Goal: Task Accomplishment & Management: Manage account settings

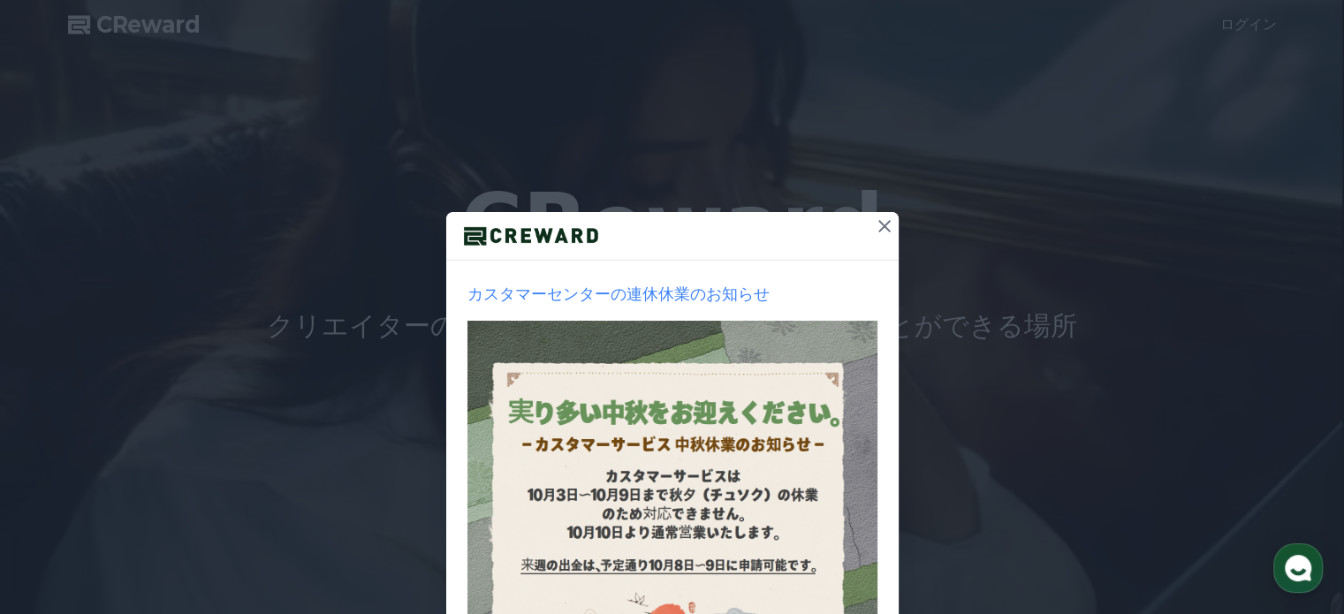
scroll to position [227, 0]
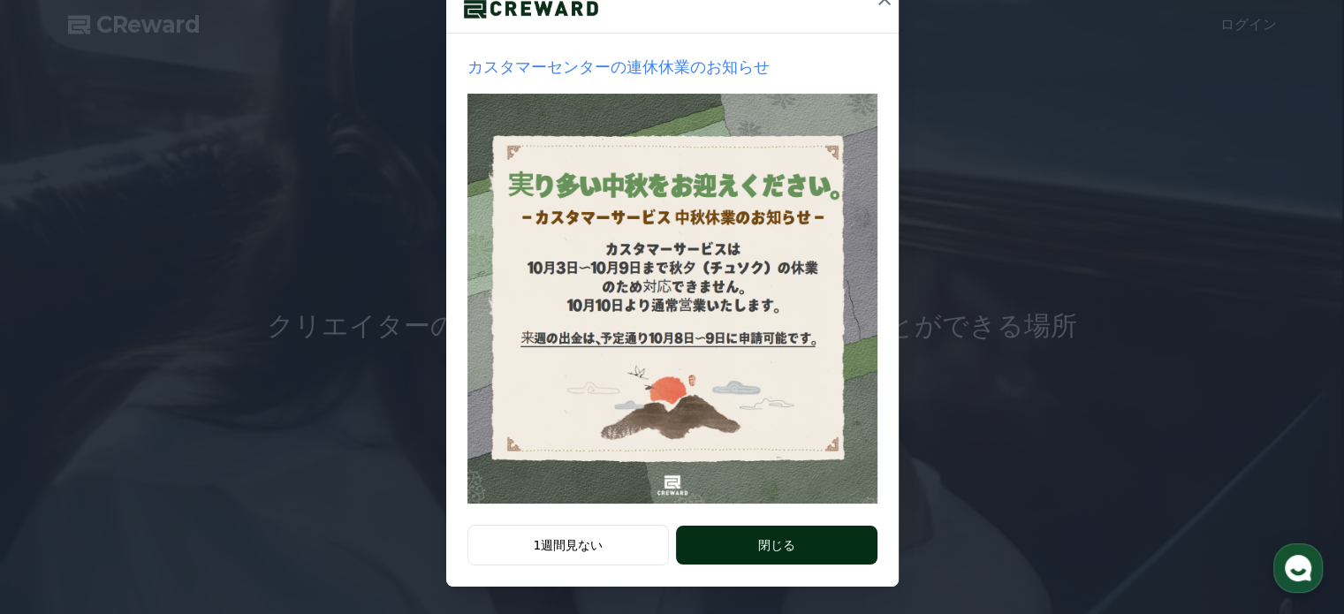
click at [794, 540] on button "閉じる" at bounding box center [776, 545] width 201 height 39
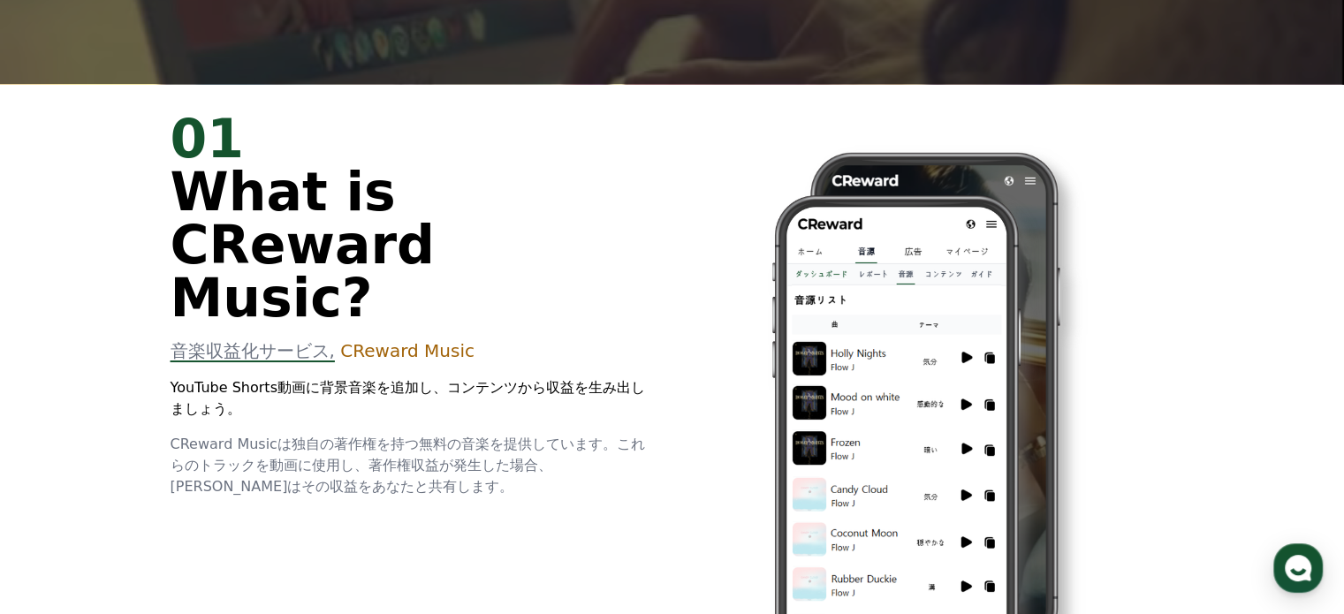
scroll to position [0, 0]
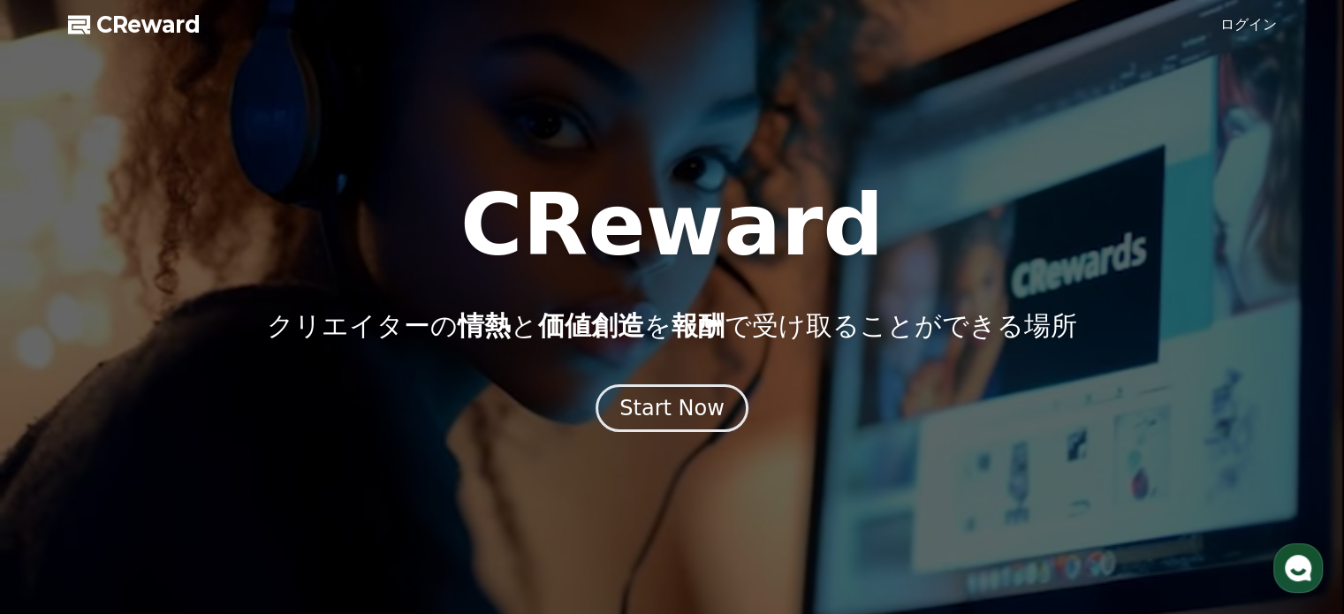
click at [1254, 22] on link "ログイン" at bounding box center [1249, 24] width 57 height 21
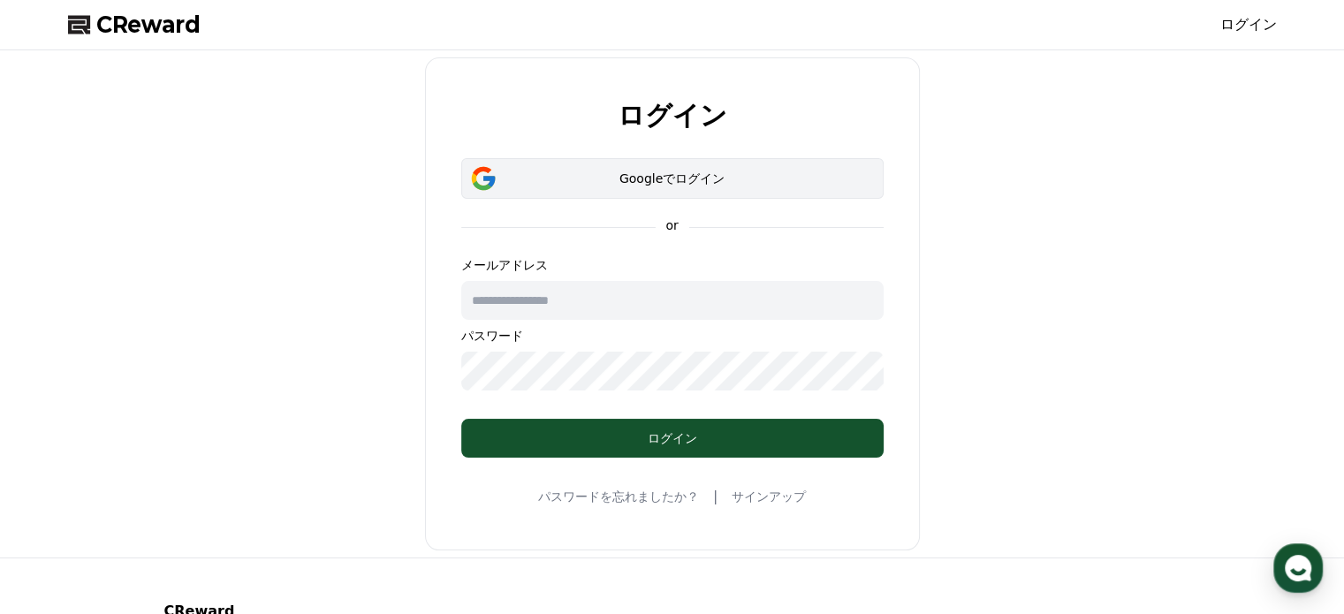
click at [709, 178] on div "Googleでログイン" at bounding box center [672, 179] width 371 height 18
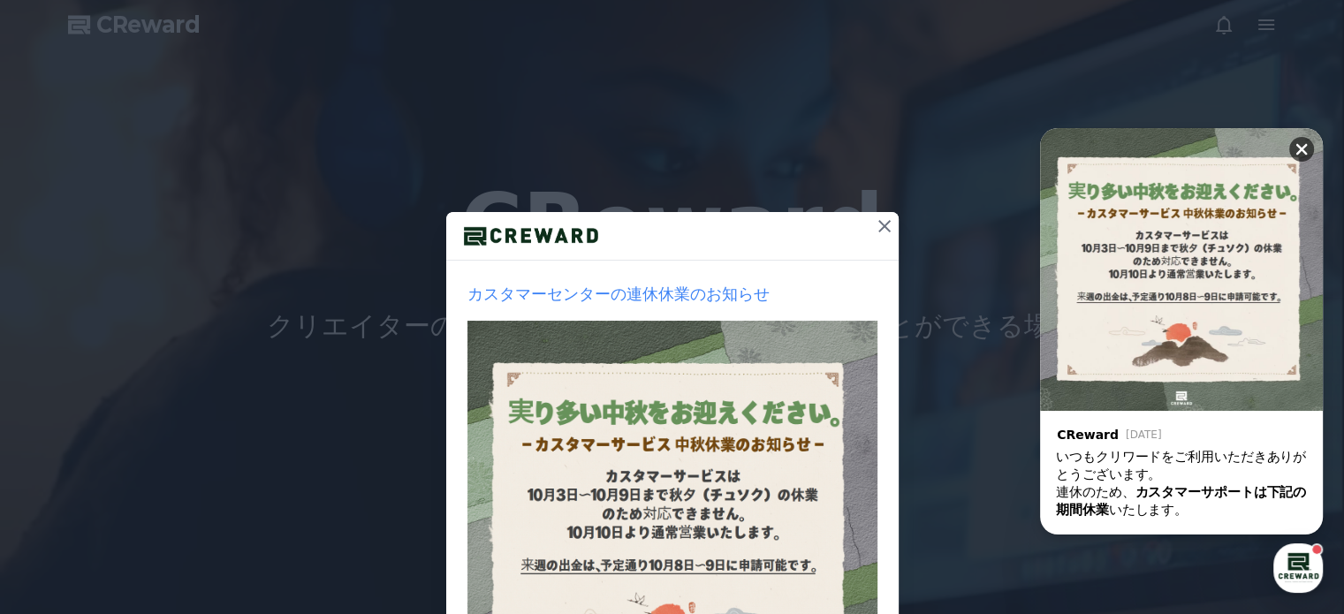
click at [1305, 151] on icon at bounding box center [1302, 149] width 11 height 11
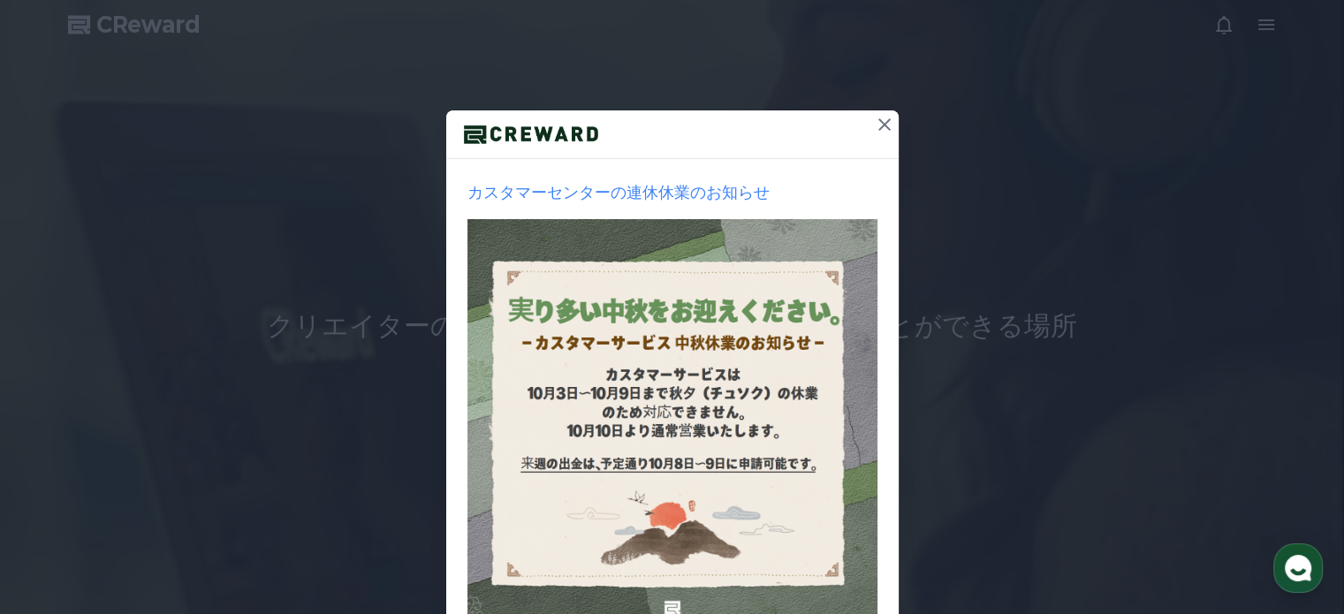
scroll to position [227, 0]
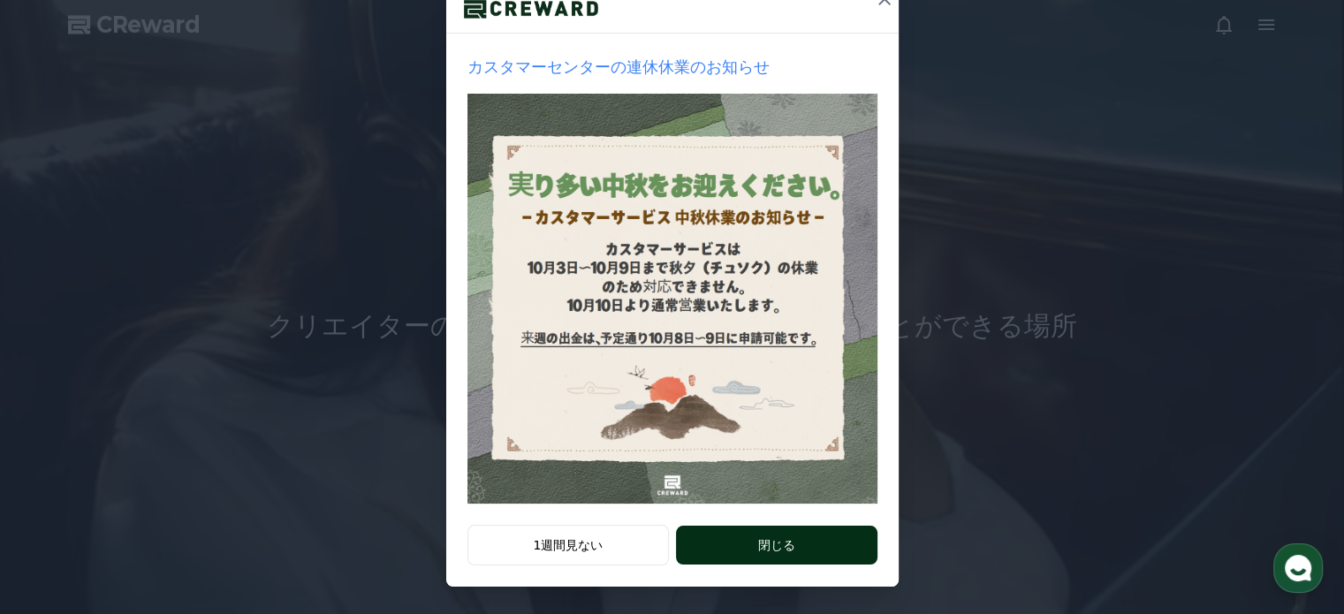
click at [818, 550] on button "閉じる" at bounding box center [776, 545] width 201 height 39
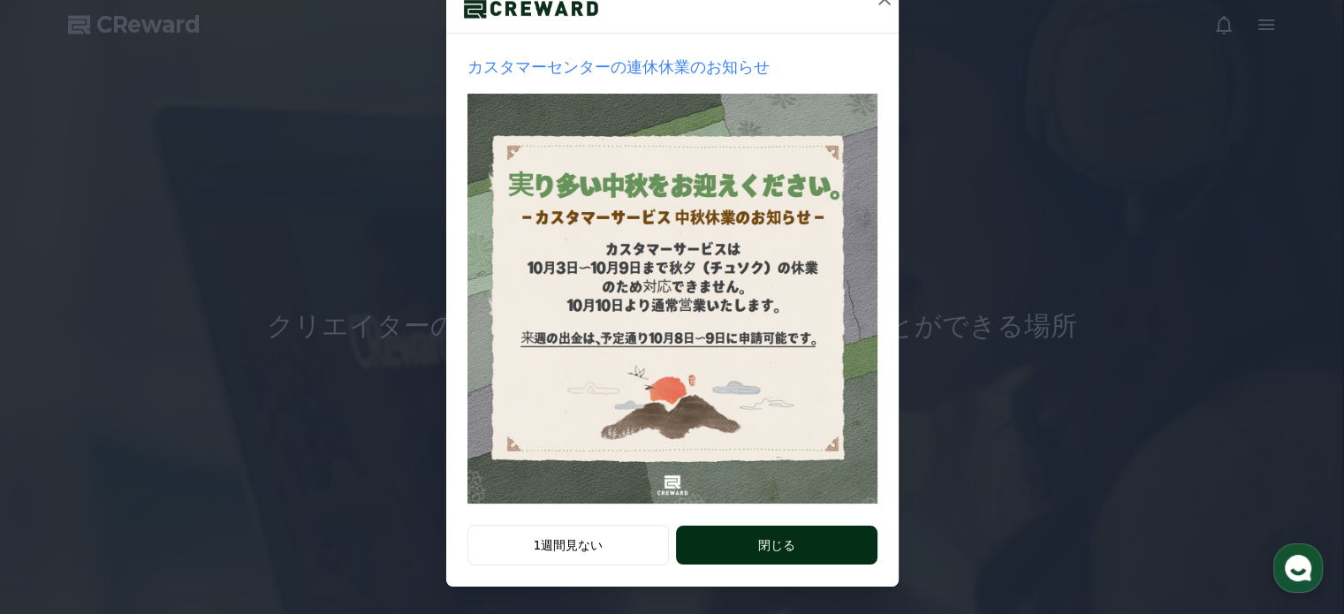
scroll to position [0, 0]
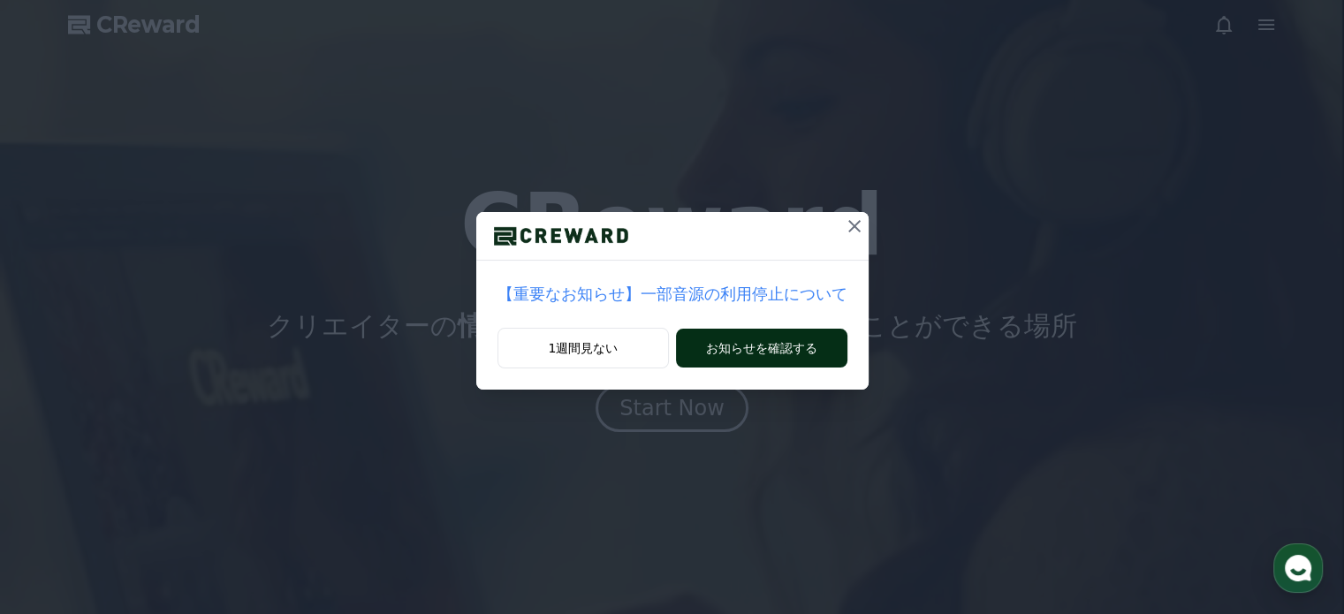
click at [734, 346] on button "お知らせを確認する" at bounding box center [761, 348] width 171 height 39
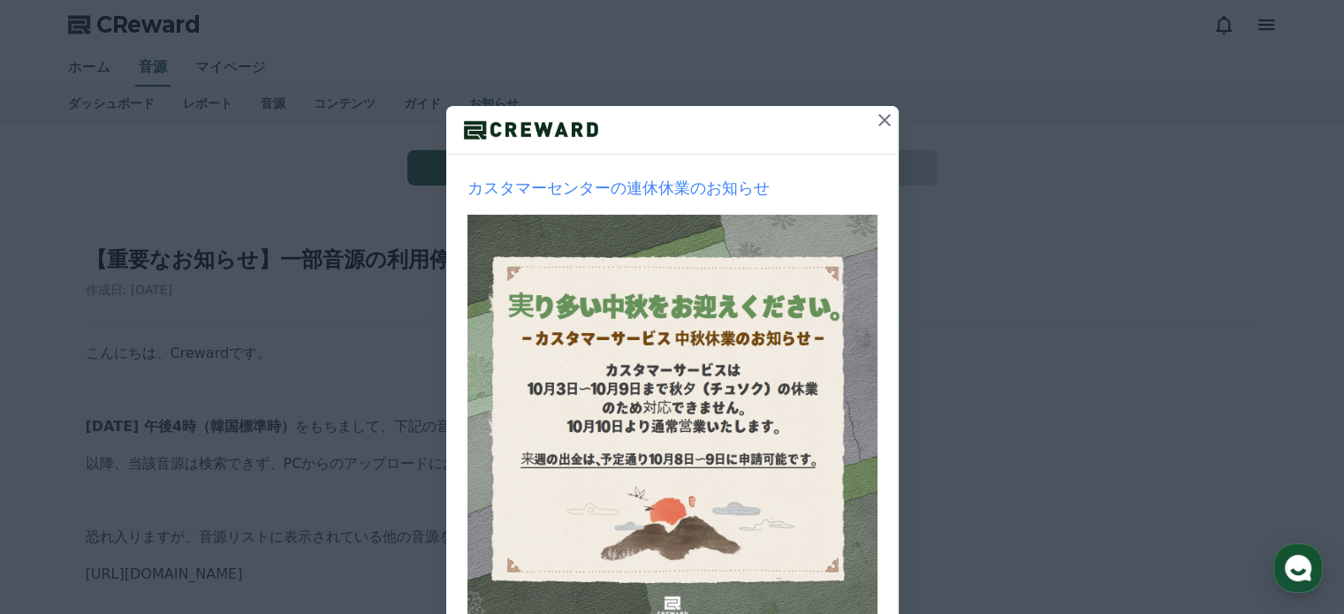
scroll to position [227, 0]
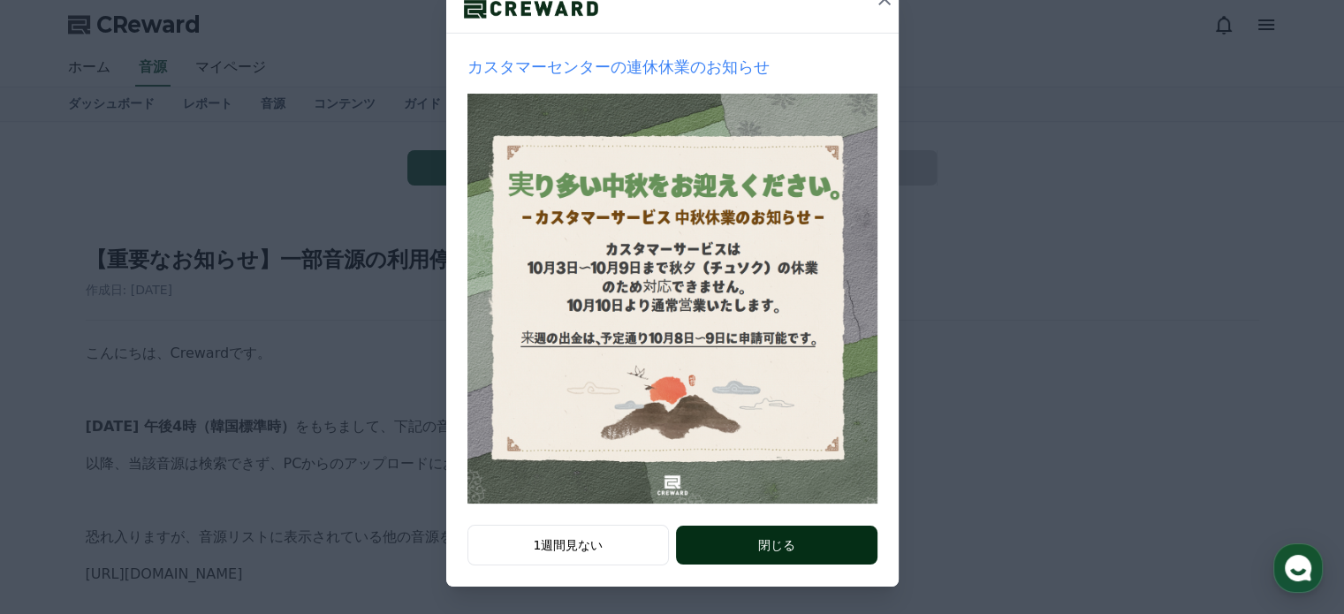
click at [772, 549] on button "閉じる" at bounding box center [776, 545] width 201 height 39
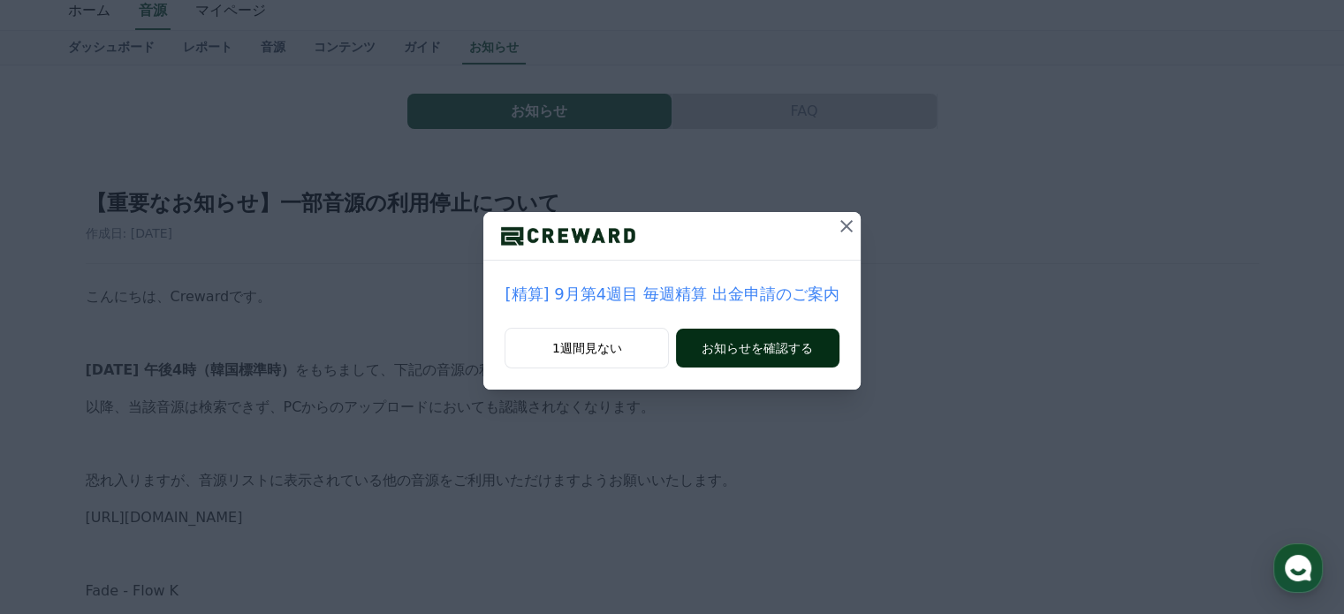
scroll to position [88, 0]
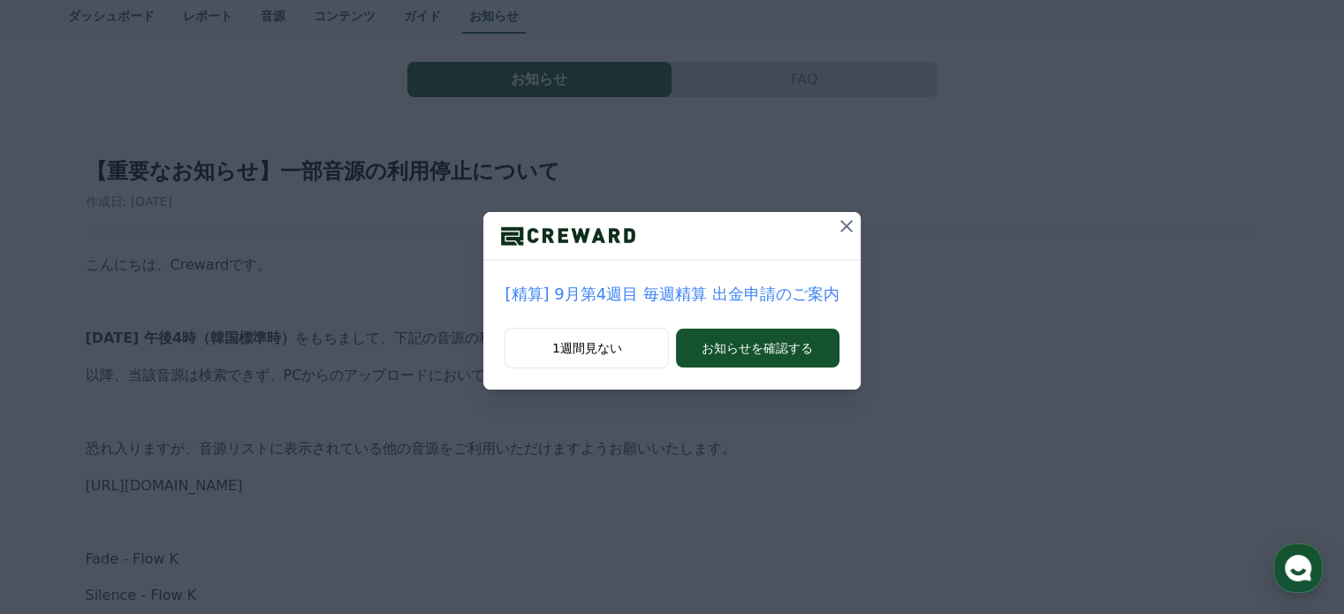
click at [843, 222] on icon at bounding box center [846, 226] width 21 height 21
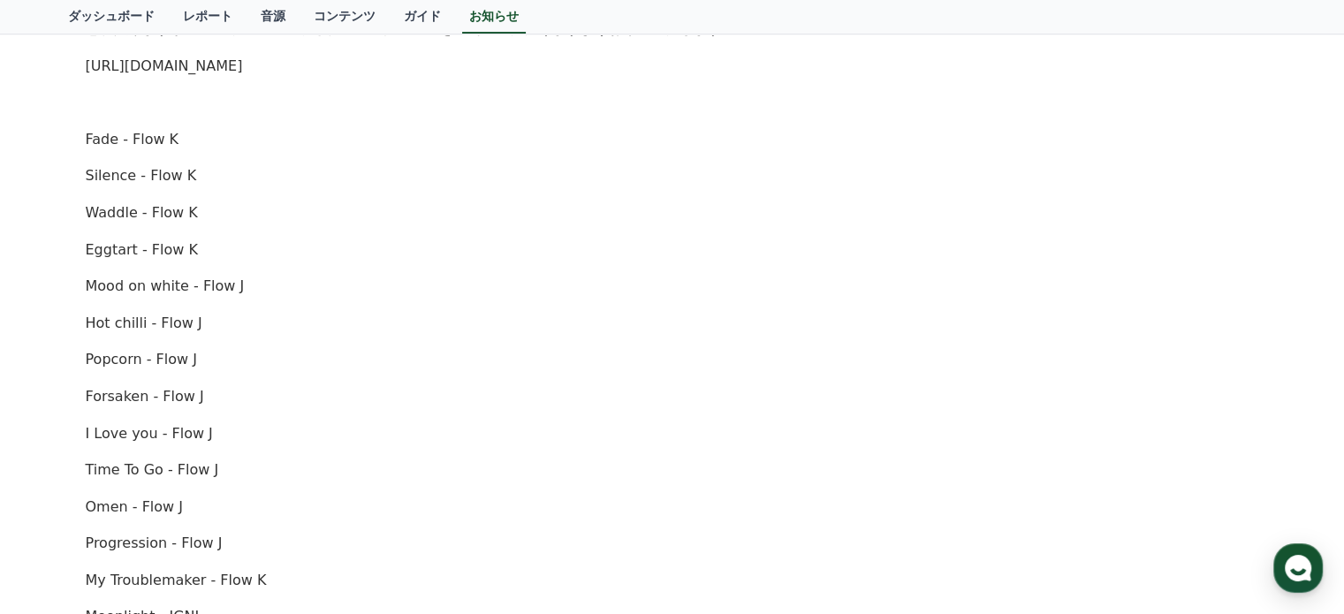
scroll to position [354, 0]
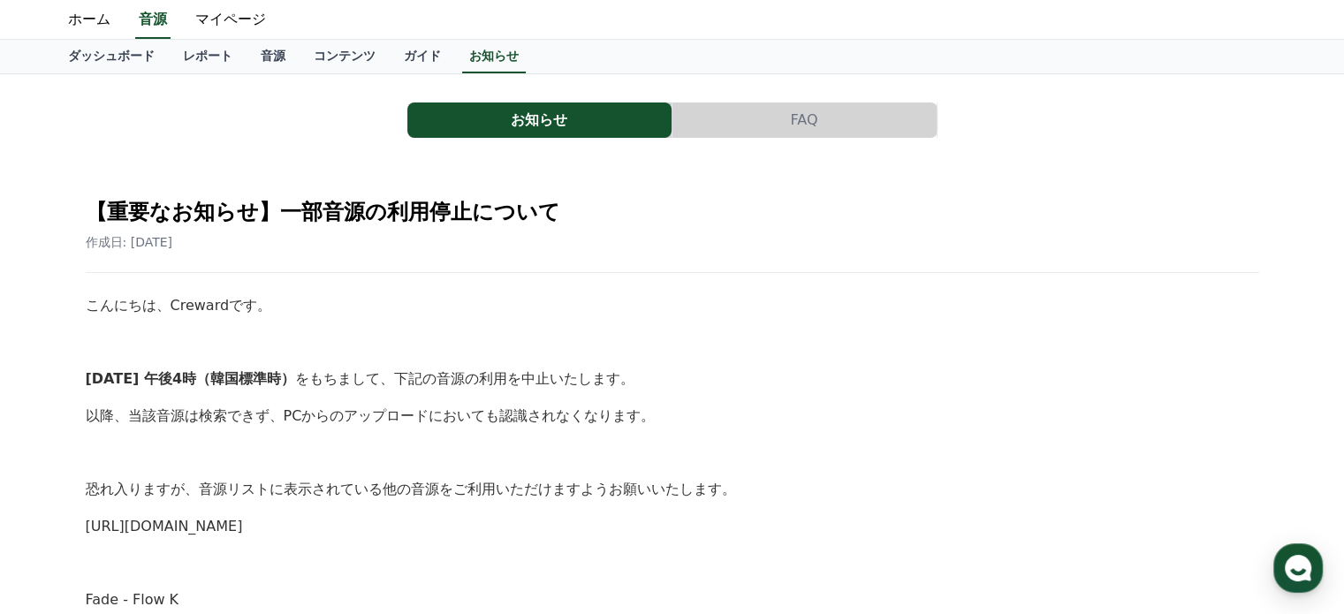
scroll to position [0, 0]
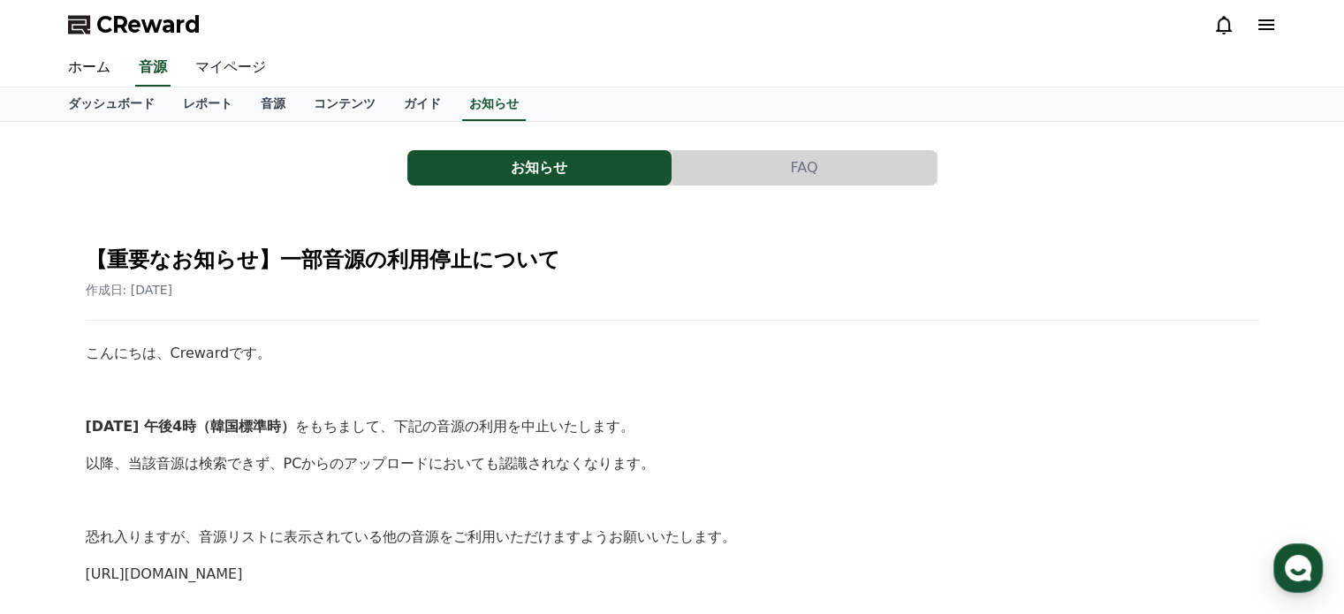
click at [216, 65] on link "マイページ" at bounding box center [230, 67] width 99 height 37
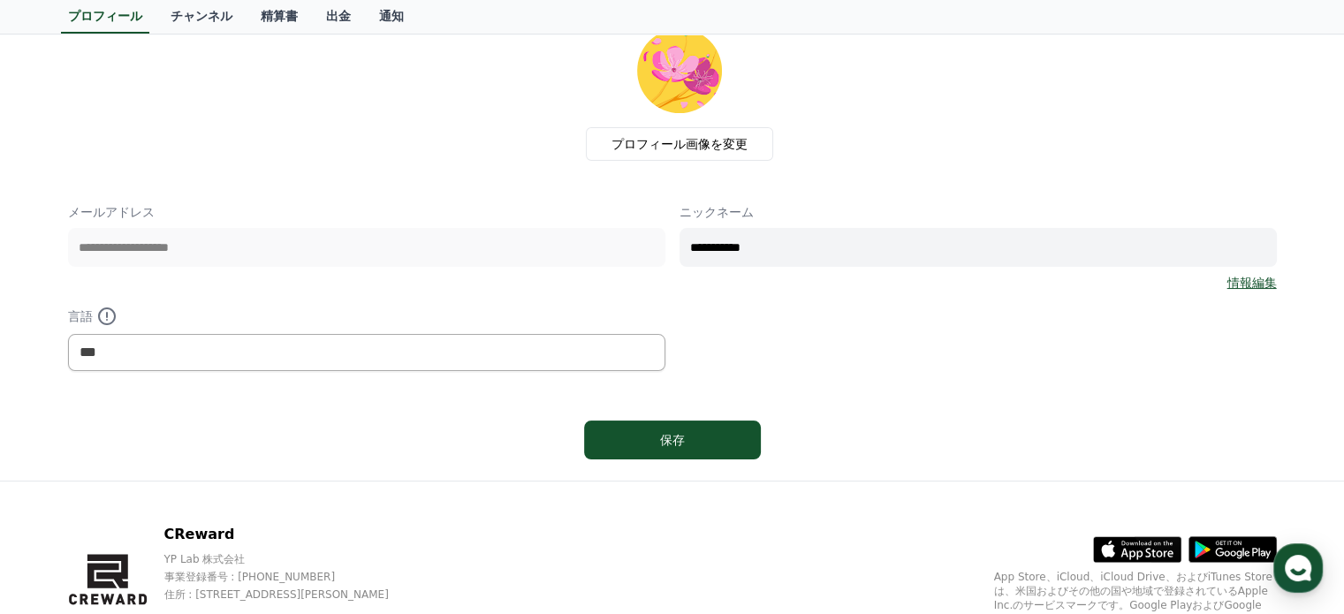
scroll to position [192, 0]
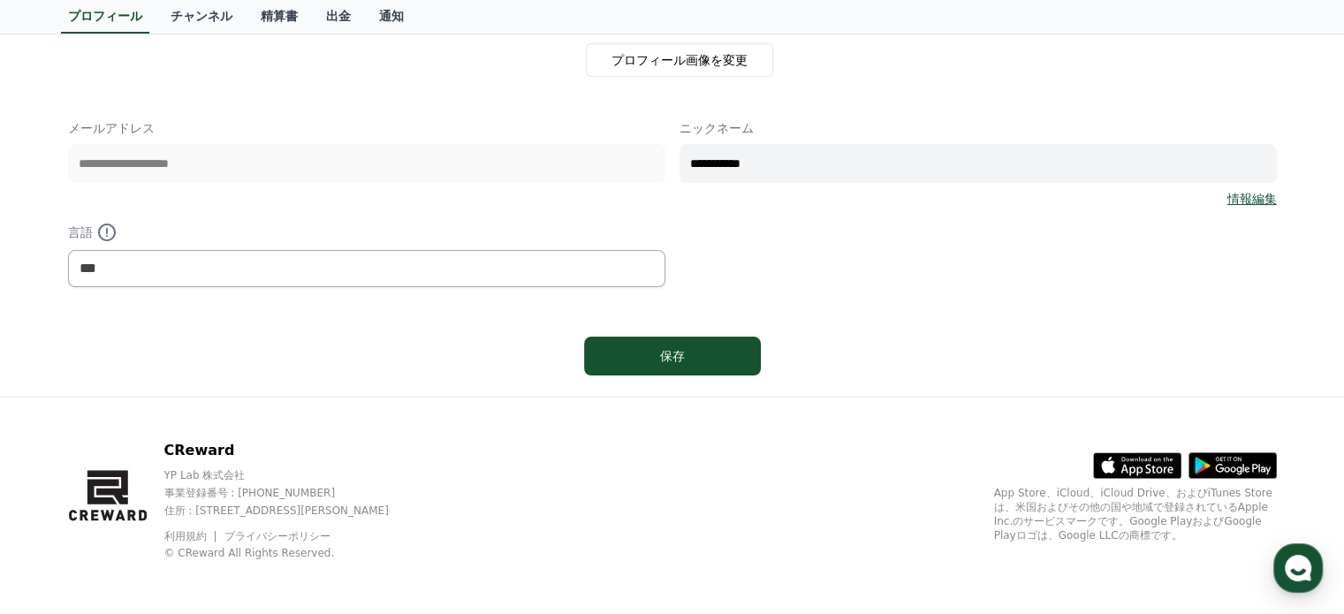
click at [762, 179] on input "**********" at bounding box center [978, 163] width 597 height 39
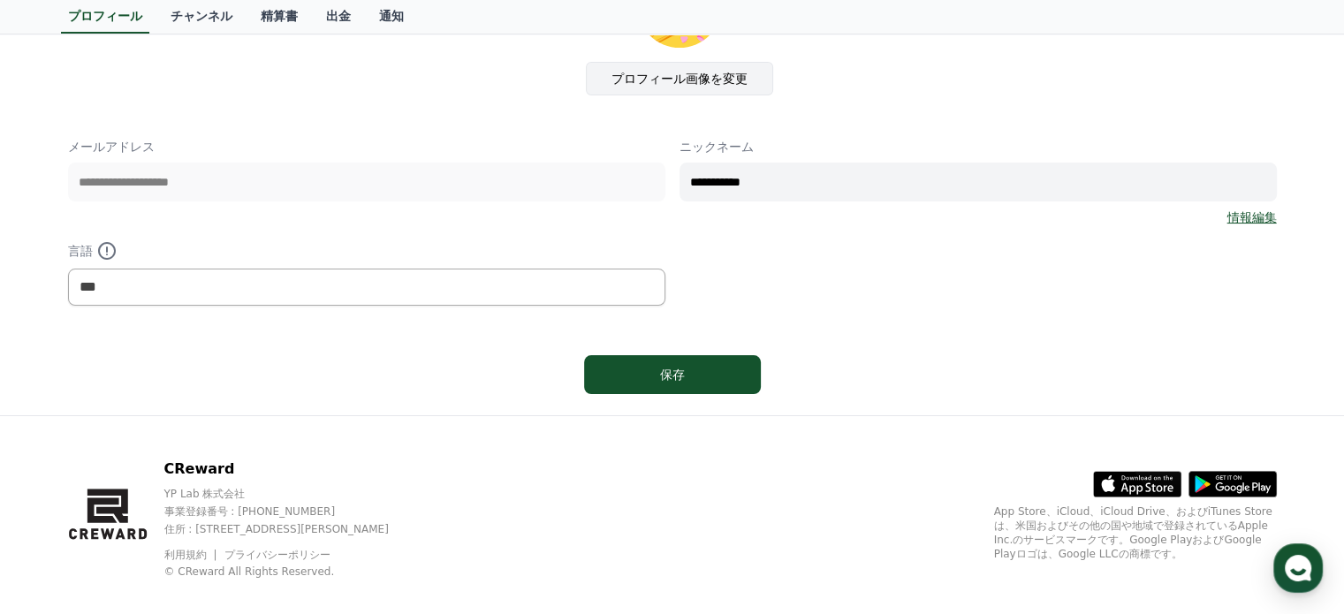
scroll to position [0, 0]
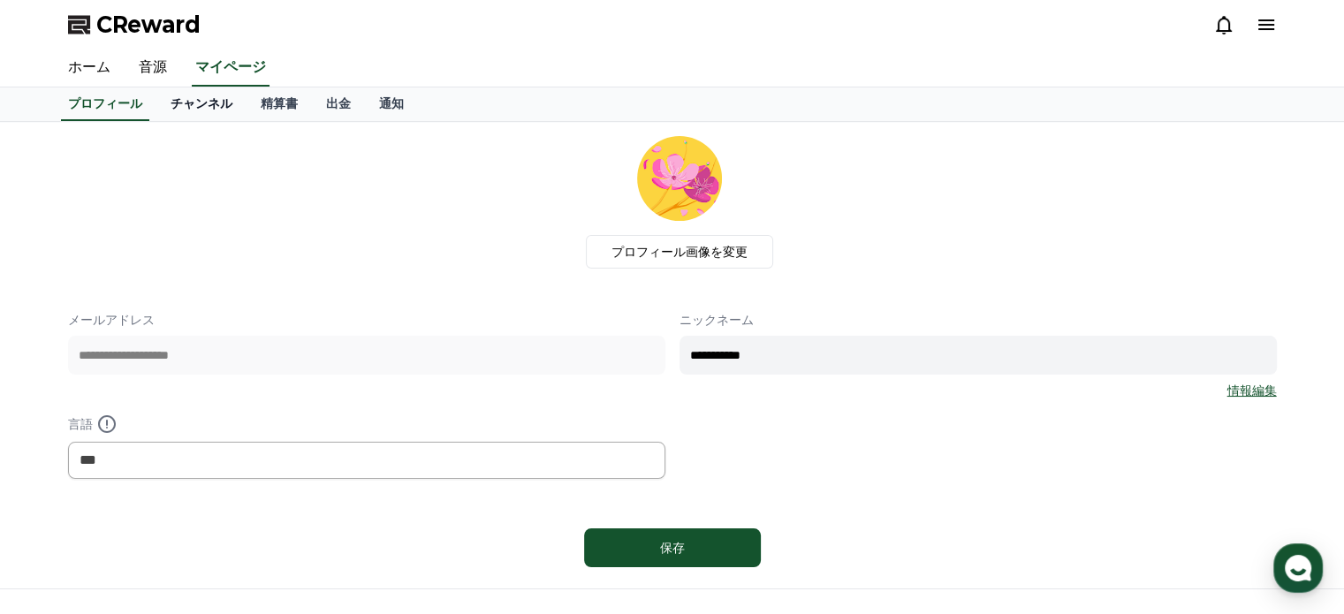
click at [181, 109] on link "チャンネル" at bounding box center [201, 104] width 90 height 34
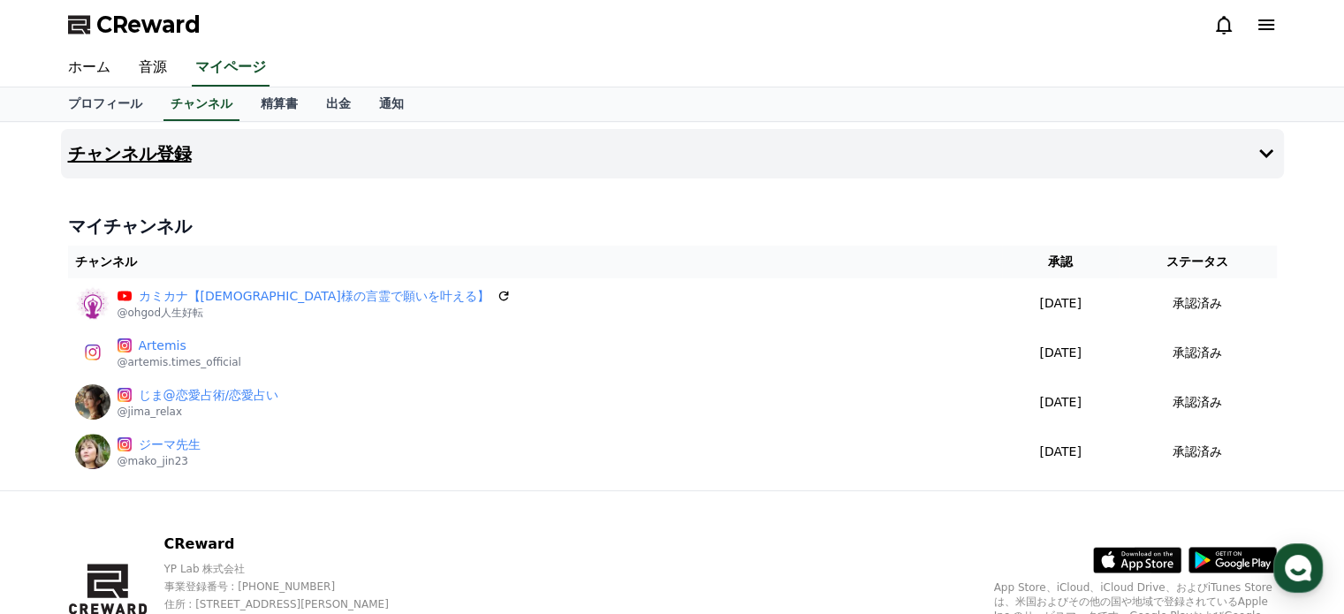
click at [129, 155] on h4 "チャンネル登録" at bounding box center [130, 153] width 124 height 19
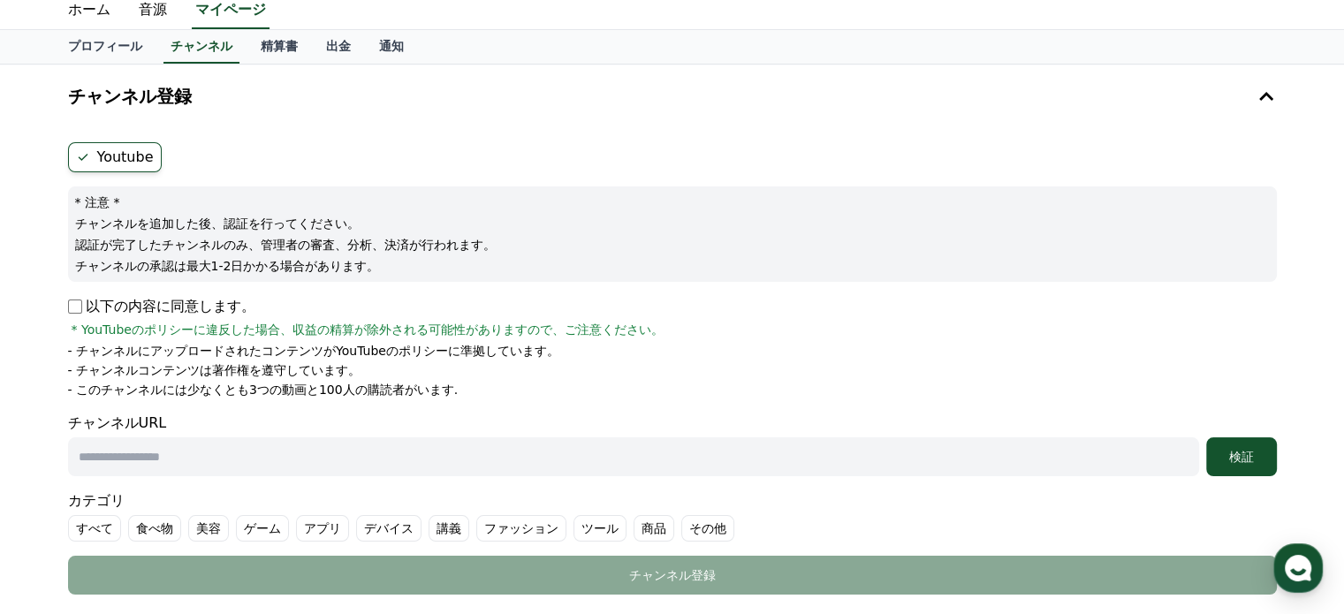
scroll to position [177, 0]
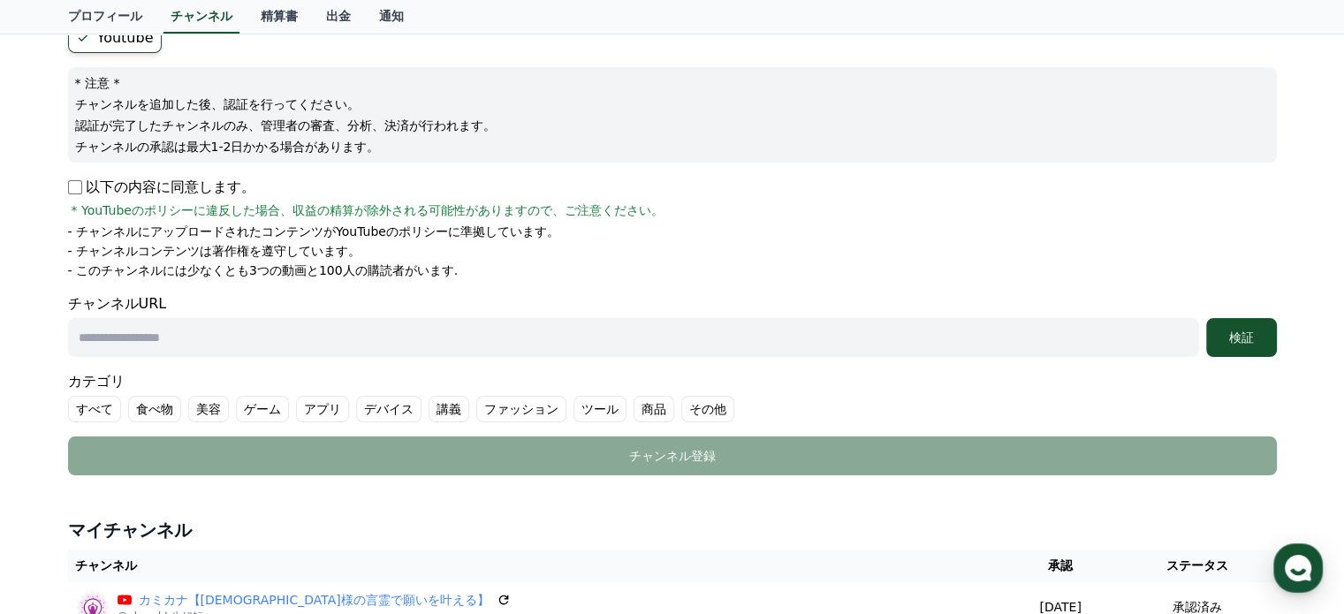
click at [240, 340] on input "text" at bounding box center [633, 337] width 1131 height 39
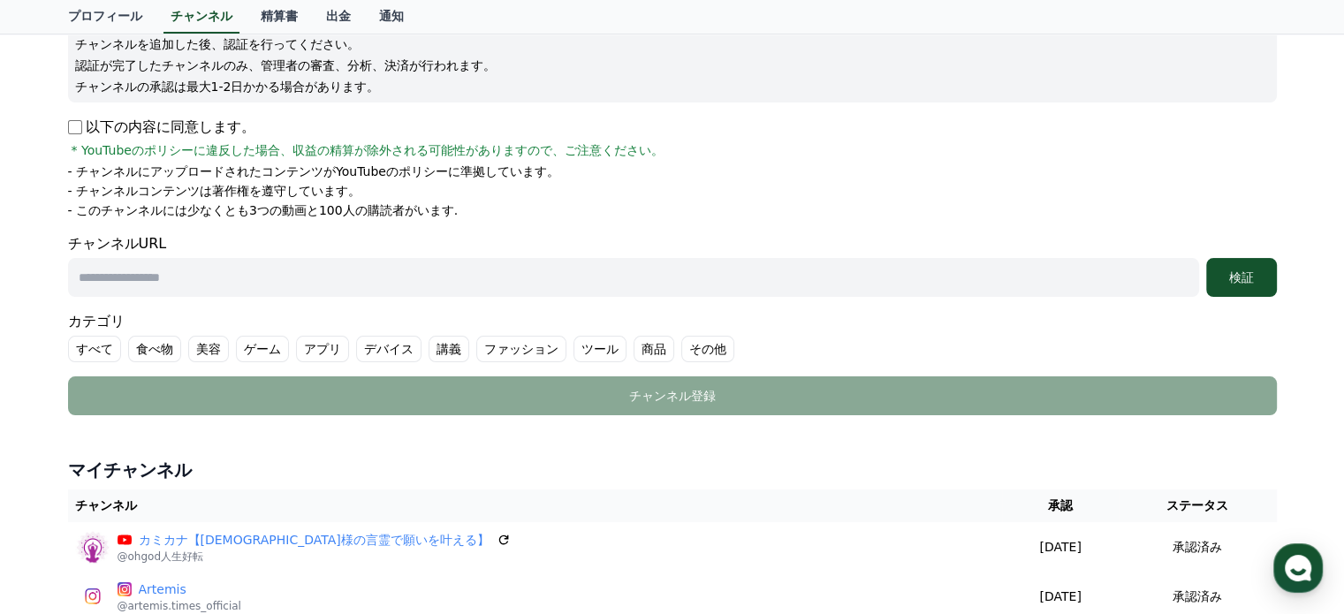
scroll to position [265, 0]
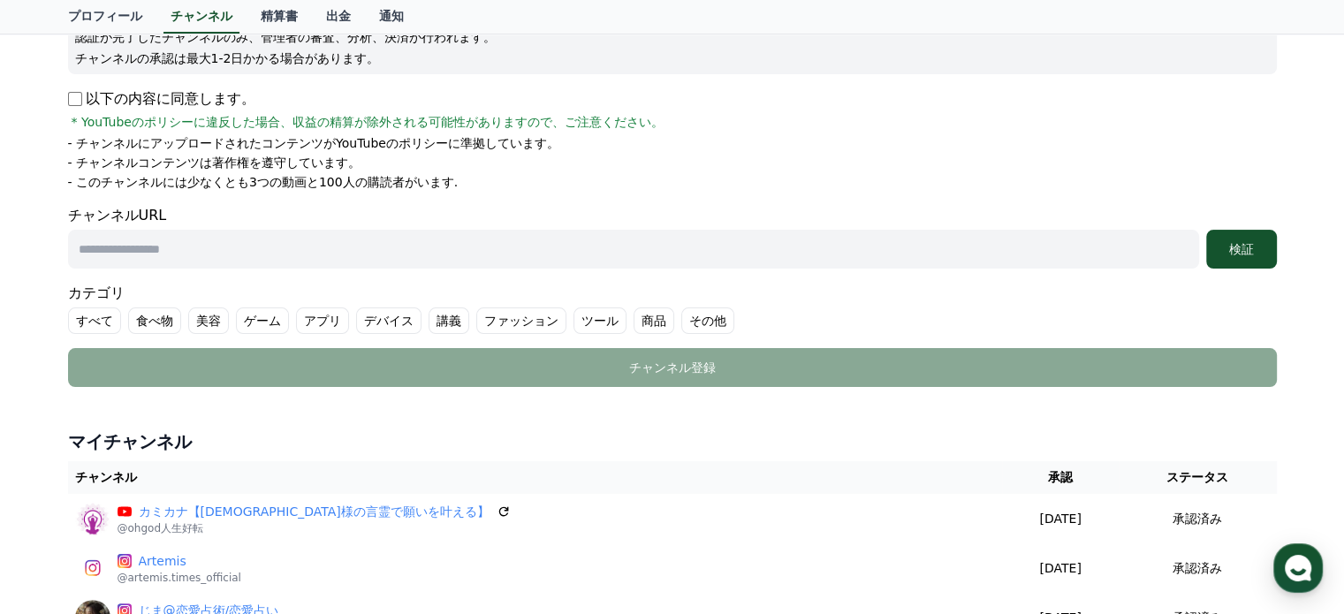
click at [186, 250] on input "text" at bounding box center [633, 249] width 1131 height 39
click at [472, 249] on input "text" at bounding box center [633, 249] width 1131 height 39
paste input "**********"
click at [1242, 240] on div "検証" at bounding box center [1241, 249] width 57 height 18
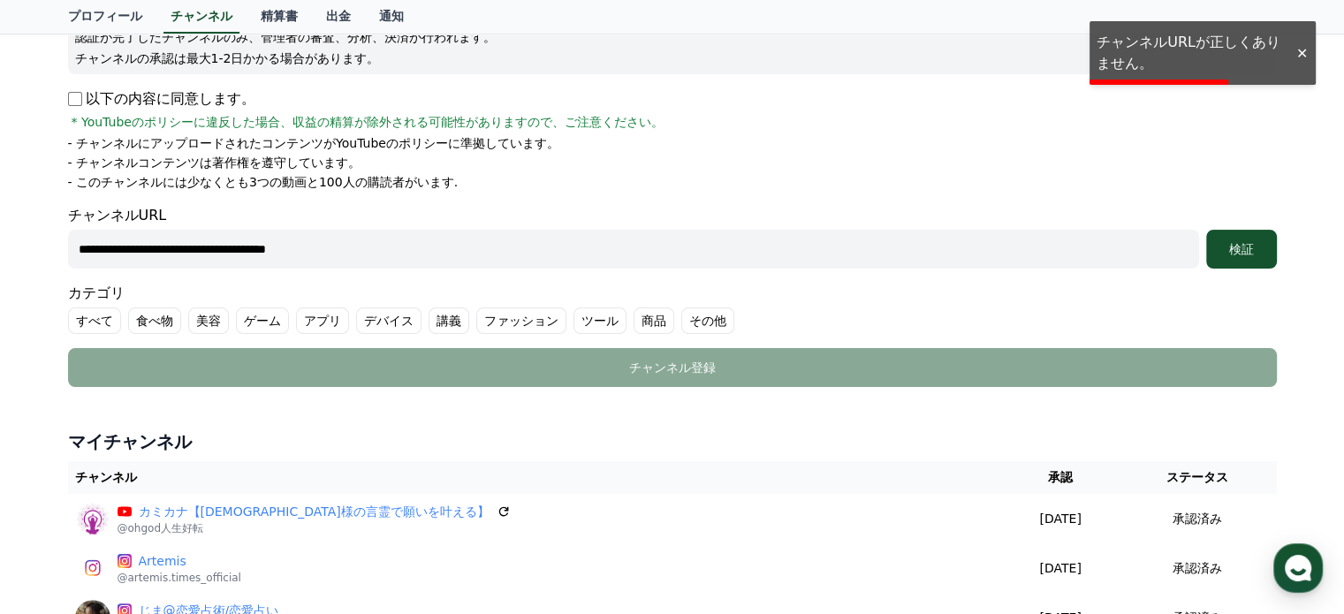
click at [689, 102] on div "以下の内容に同意します。 * YouTubeのポリシーに違反した場合、収益の精算が除外される可能性がありますので、ご注意ください。" at bounding box center [672, 109] width 1209 height 42
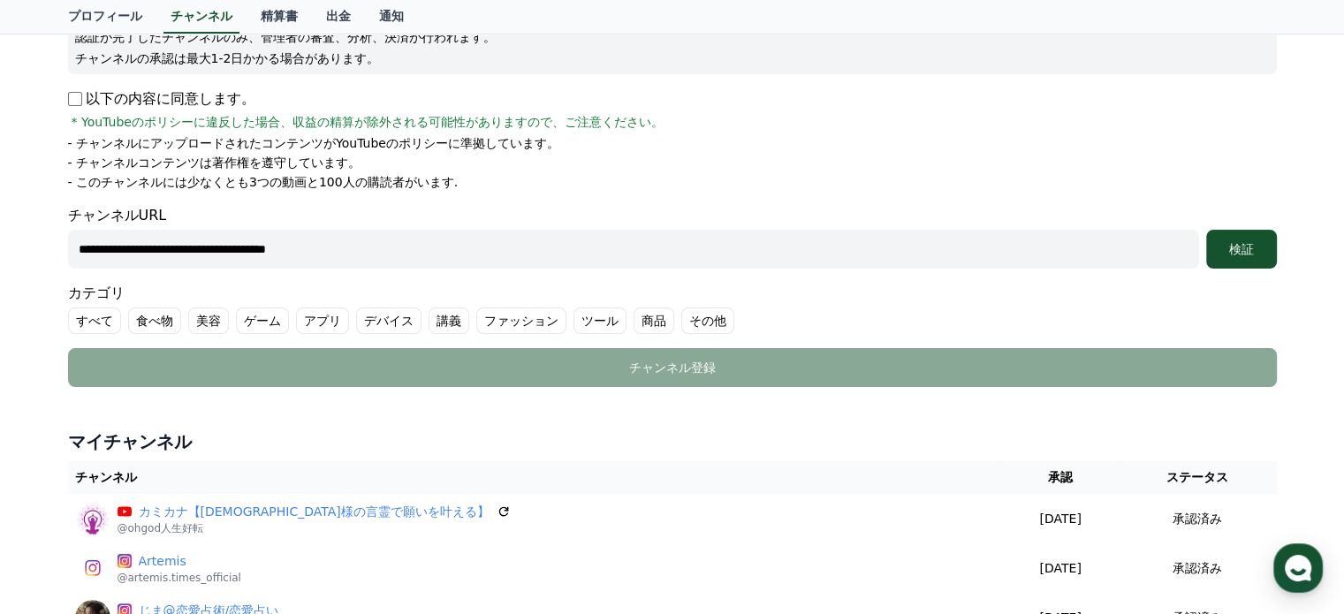
drag, startPoint x: 360, startPoint y: 248, endPoint x: 379, endPoint y: 246, distance: 19.6
click at [361, 249] on input "**********" at bounding box center [633, 249] width 1131 height 39
click at [1226, 246] on div "検証" at bounding box center [1241, 249] width 57 height 18
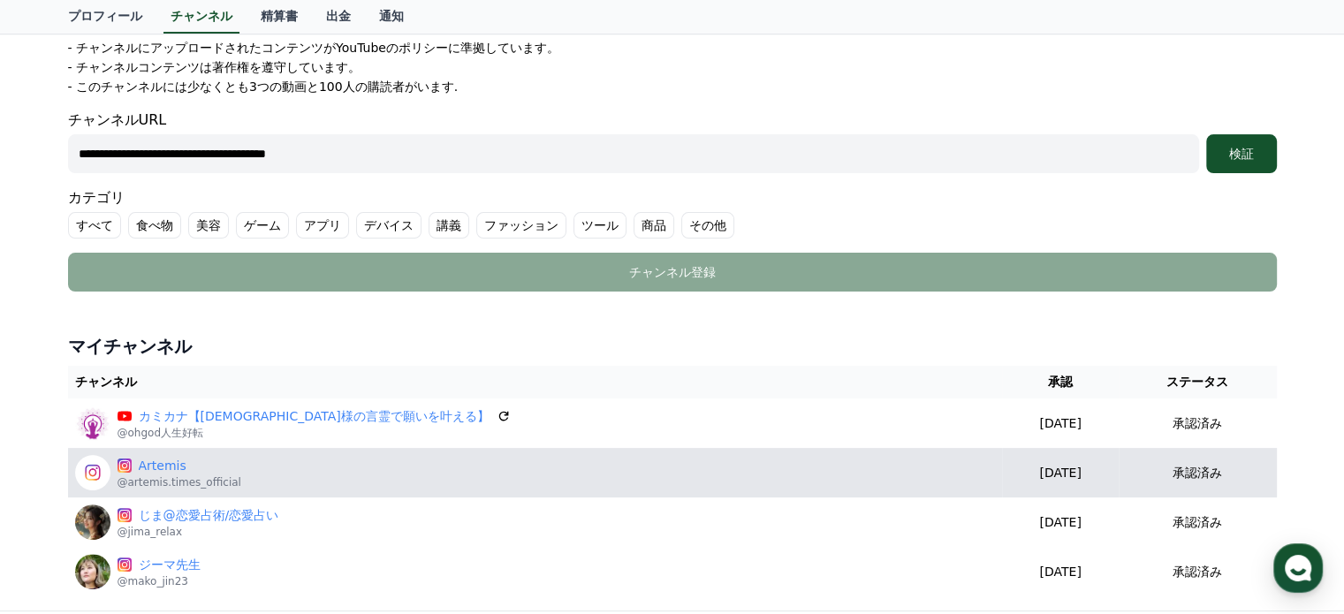
scroll to position [530, 0]
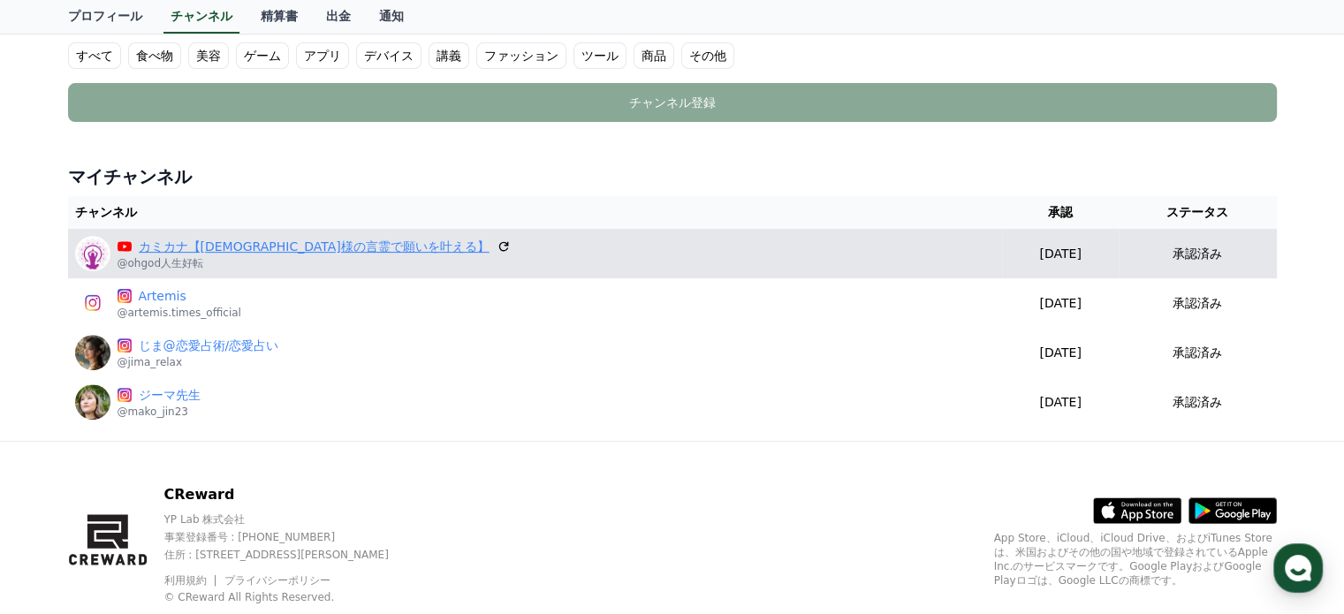
click at [173, 240] on link "カミカナ【神様の言霊で願いを叶える】" at bounding box center [314, 247] width 351 height 19
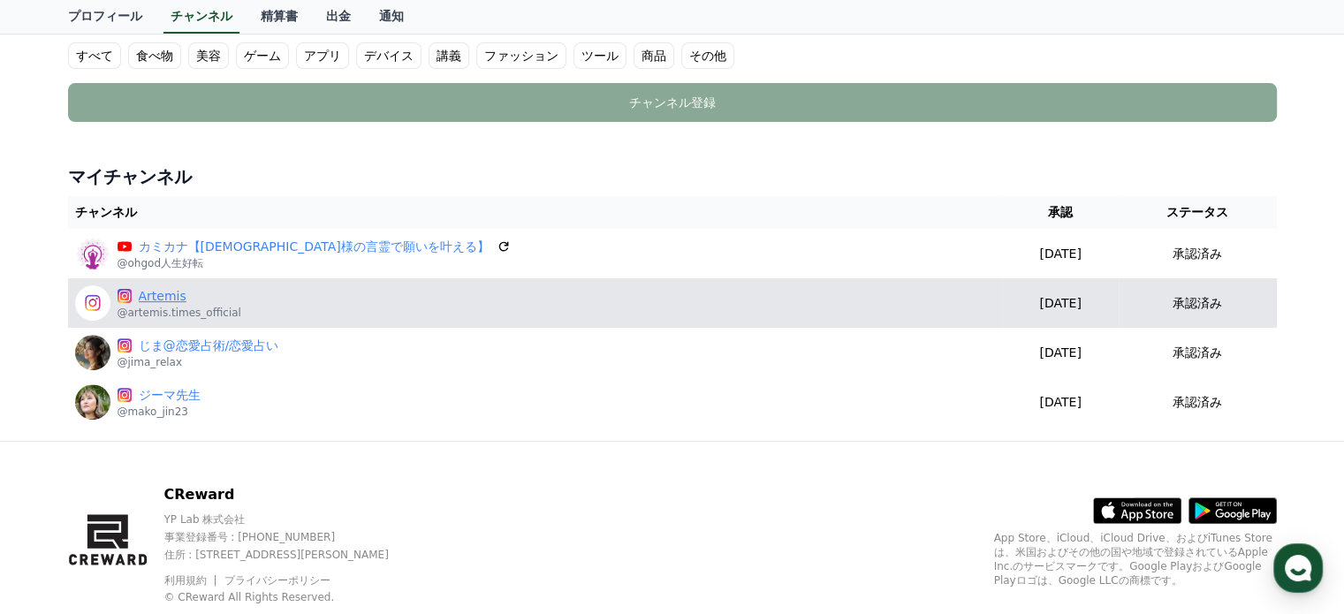
click at [164, 296] on link "Artemis" at bounding box center [190, 296] width 103 height 19
click at [238, 310] on div "Artemis @artemis.times_official" at bounding box center [535, 302] width 921 height 35
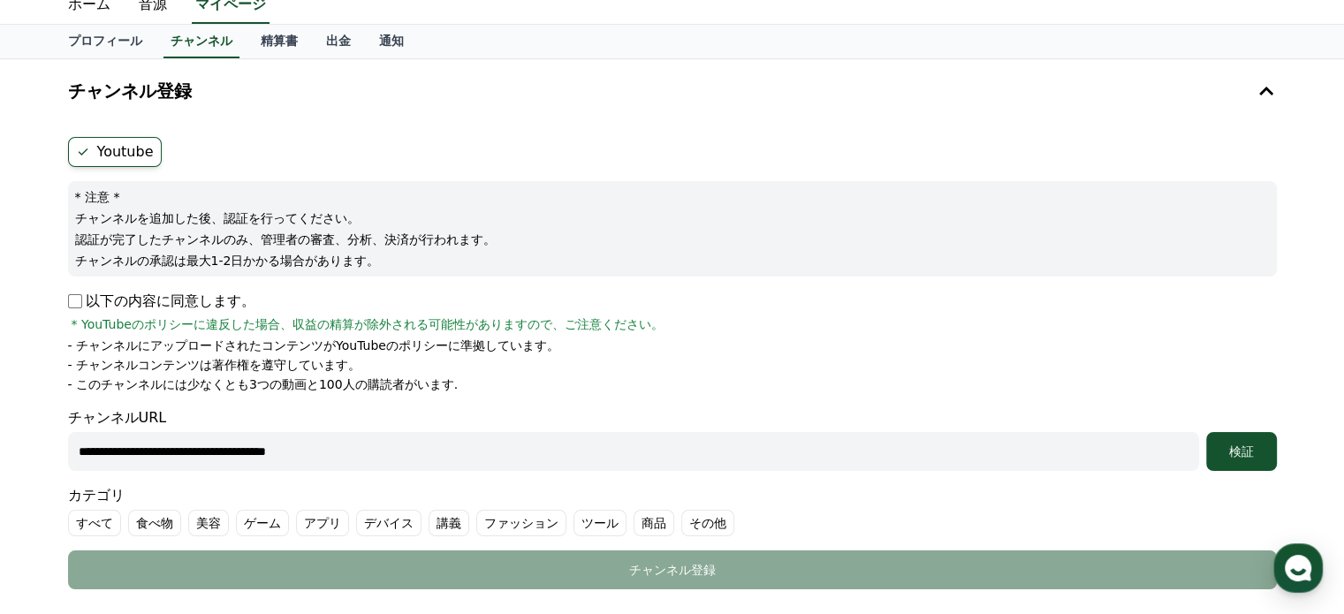
scroll to position [0, 0]
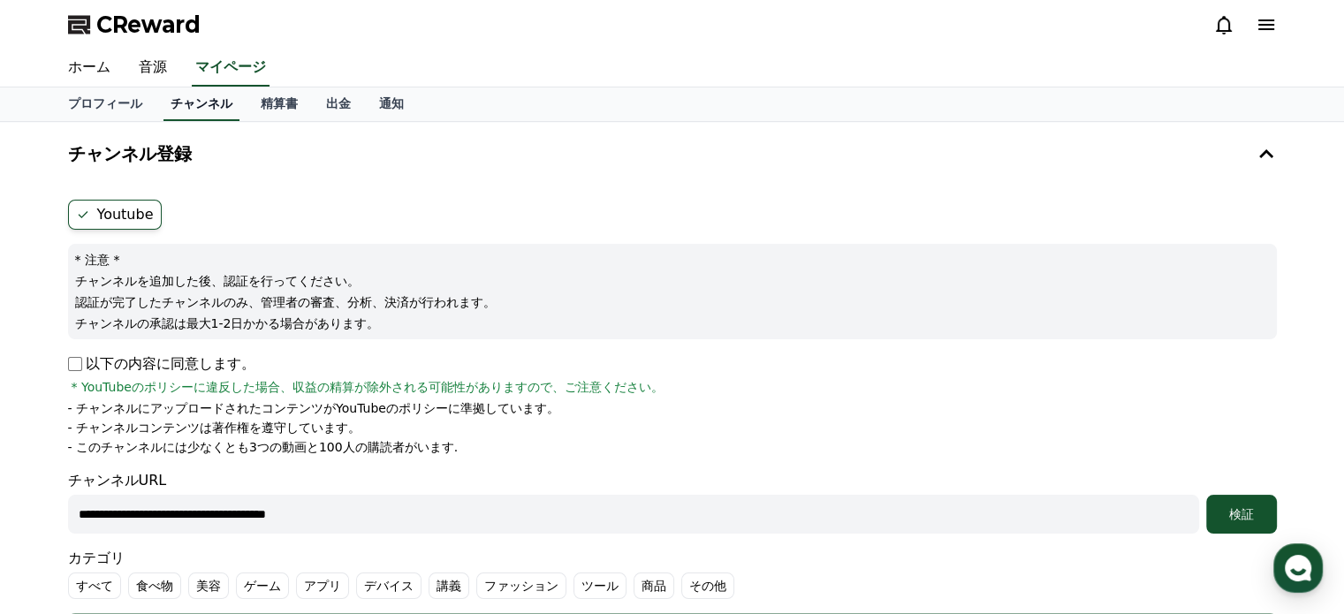
click at [164, 102] on link "チャンネル" at bounding box center [202, 104] width 76 height 34
click at [143, 216] on label "Youtube" at bounding box center [115, 215] width 94 height 30
click at [86, 212] on icon at bounding box center [83, 215] width 14 height 14
click at [369, 521] on input "**********" at bounding box center [633, 514] width 1131 height 39
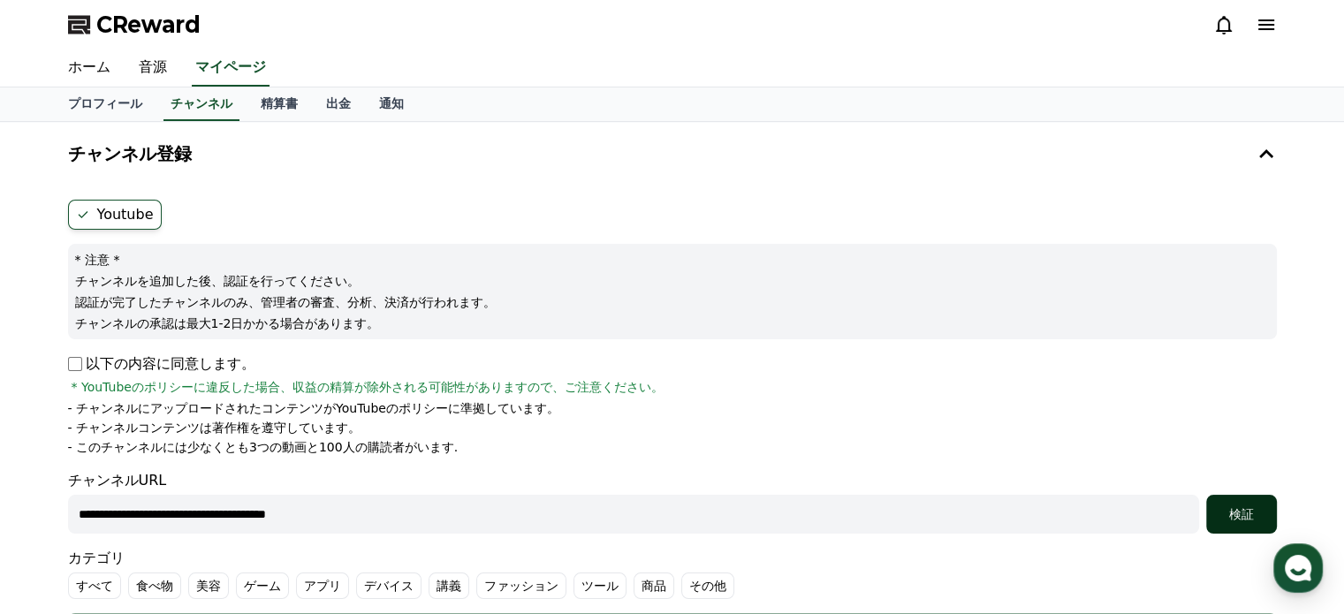
click at [1260, 518] on div "検証" at bounding box center [1241, 515] width 57 height 18
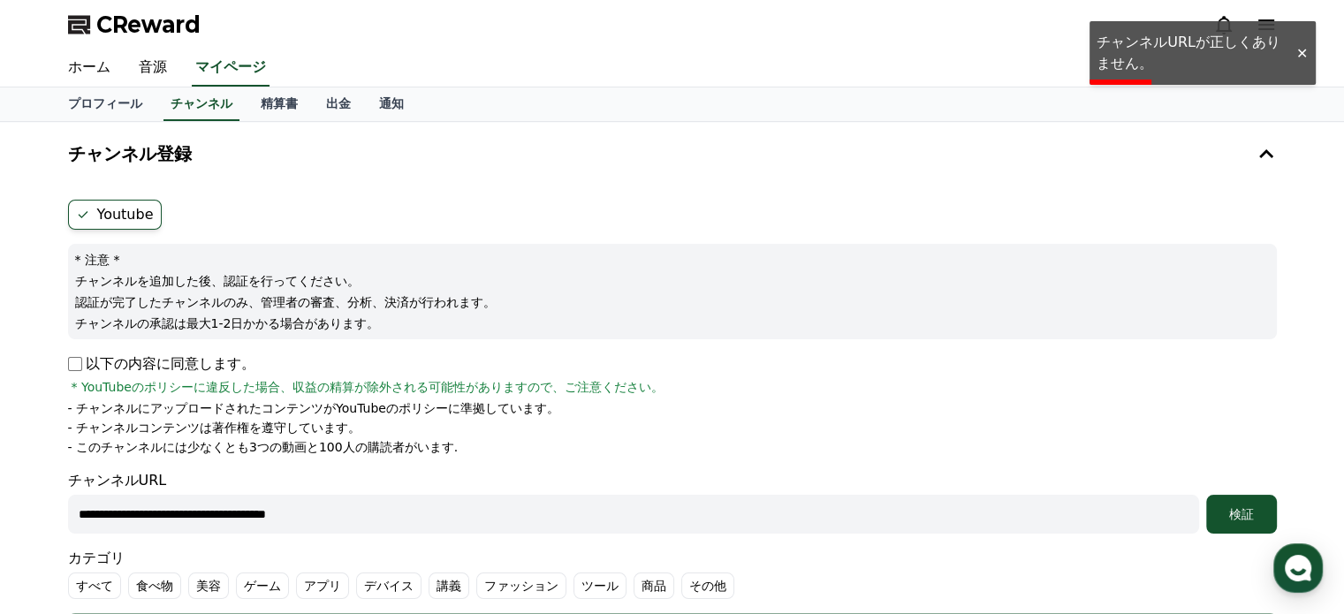
drag, startPoint x: 357, startPoint y: 514, endPoint x: 23, endPoint y: 501, distance: 334.3
click at [0, 496] on div "**********" at bounding box center [672, 546] width 1344 height 849
paste input "text"
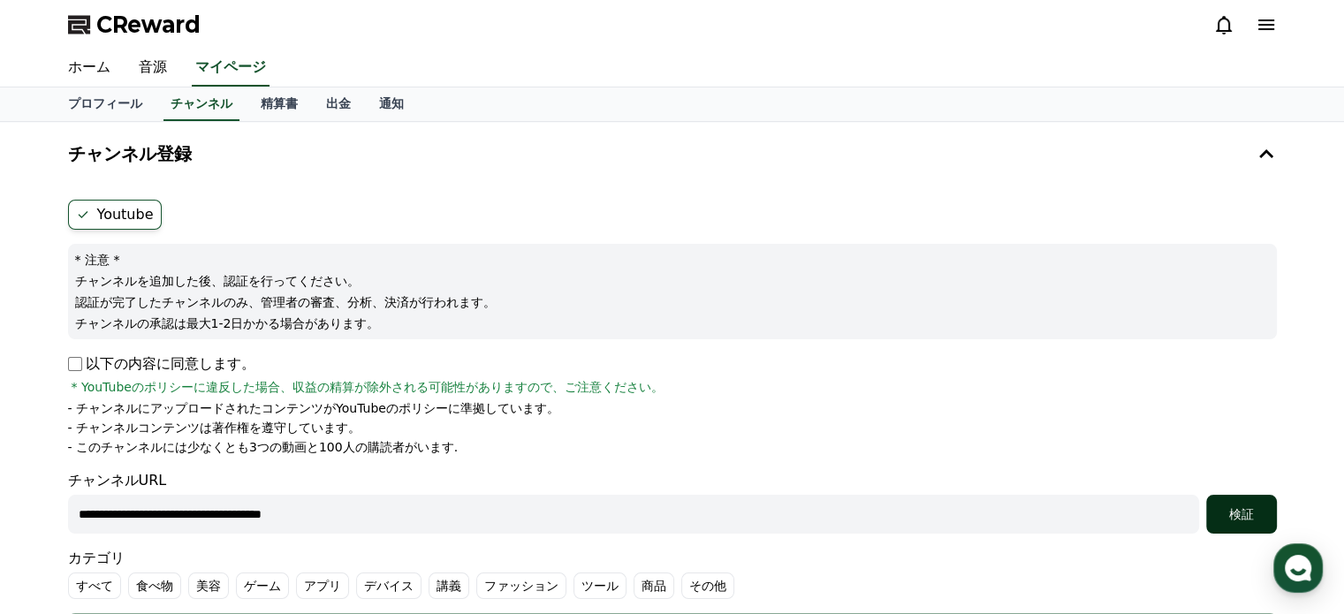
type input "**********"
click at [1244, 509] on div "検証" at bounding box center [1241, 515] width 57 height 18
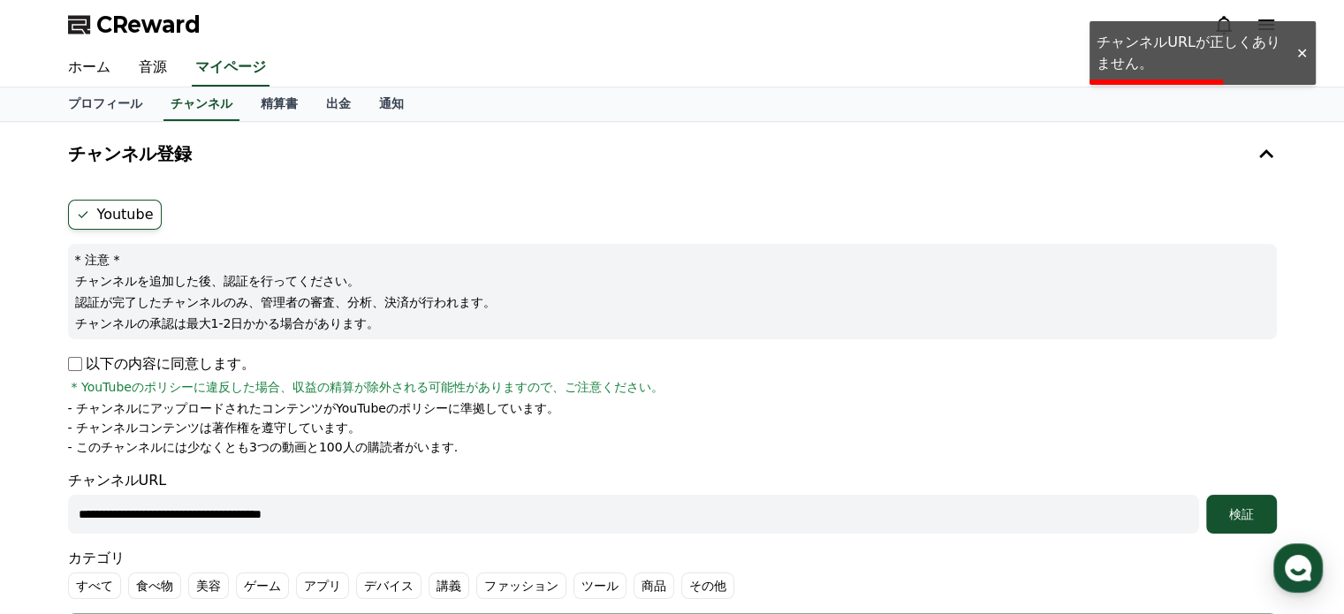
click at [376, 515] on input "**********" at bounding box center [633, 514] width 1131 height 39
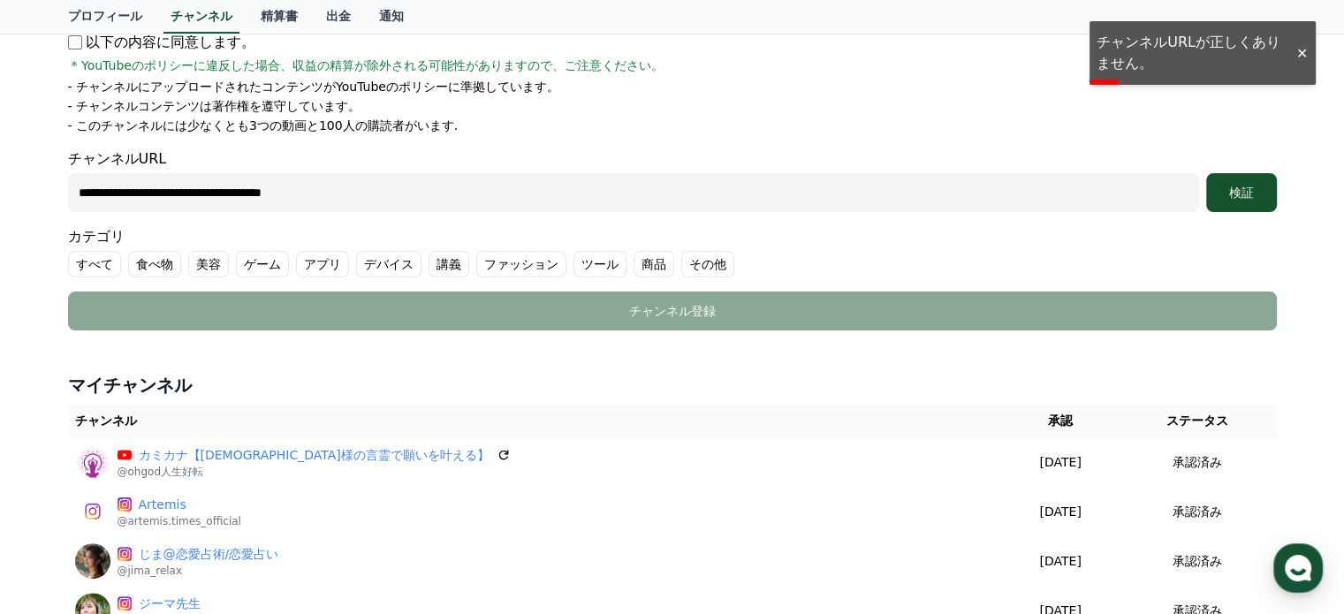
scroll to position [530, 0]
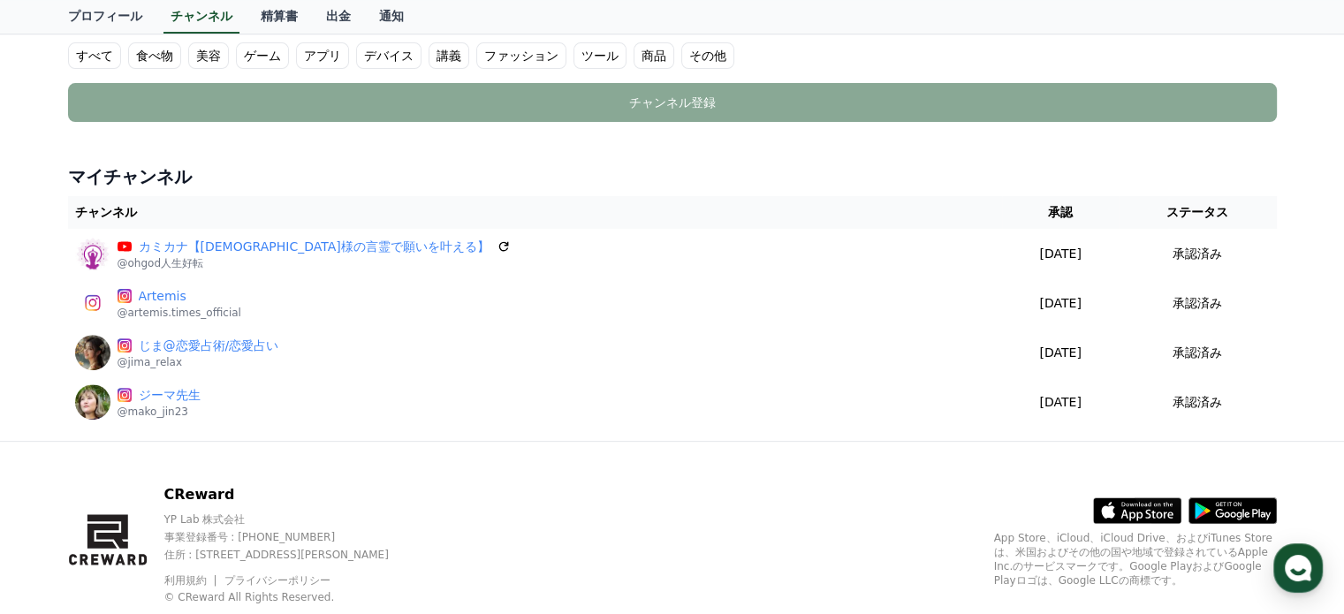
click at [658, 161] on div "マイチャンネル チャンネル 承認 ステータス カミカナ【神様の言霊で願いを叶える】 @ohgod人生好転 2025-01-14 01-14 承認済み Arte…" at bounding box center [672, 295] width 1223 height 277
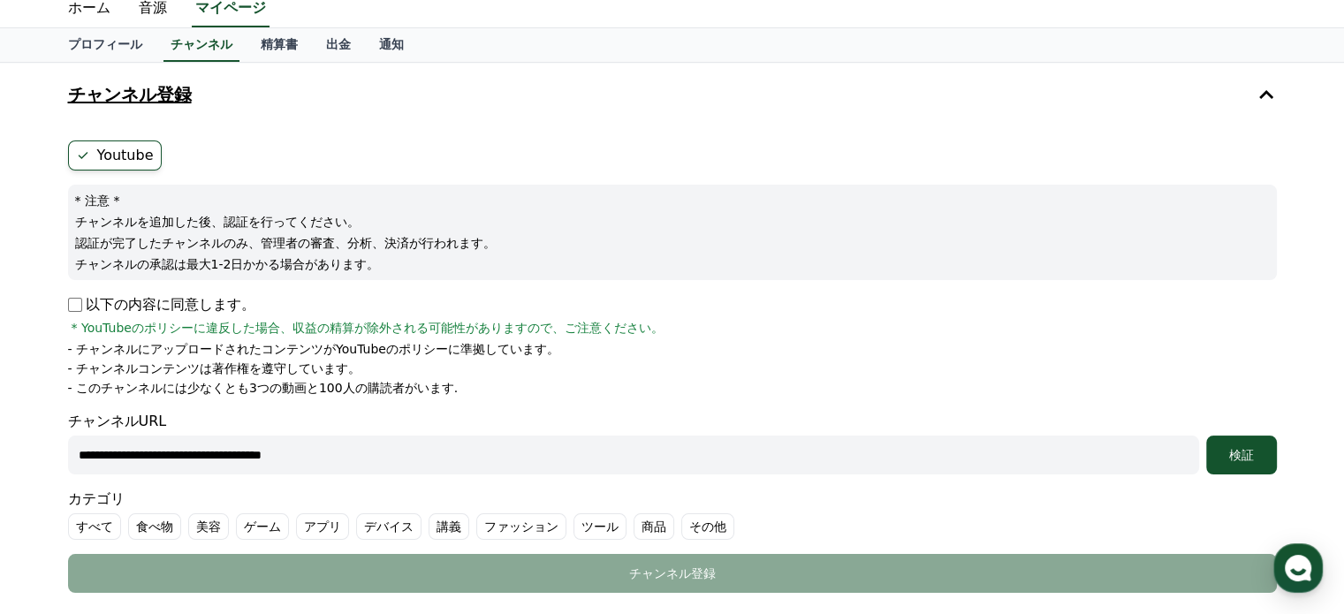
scroll to position [0, 0]
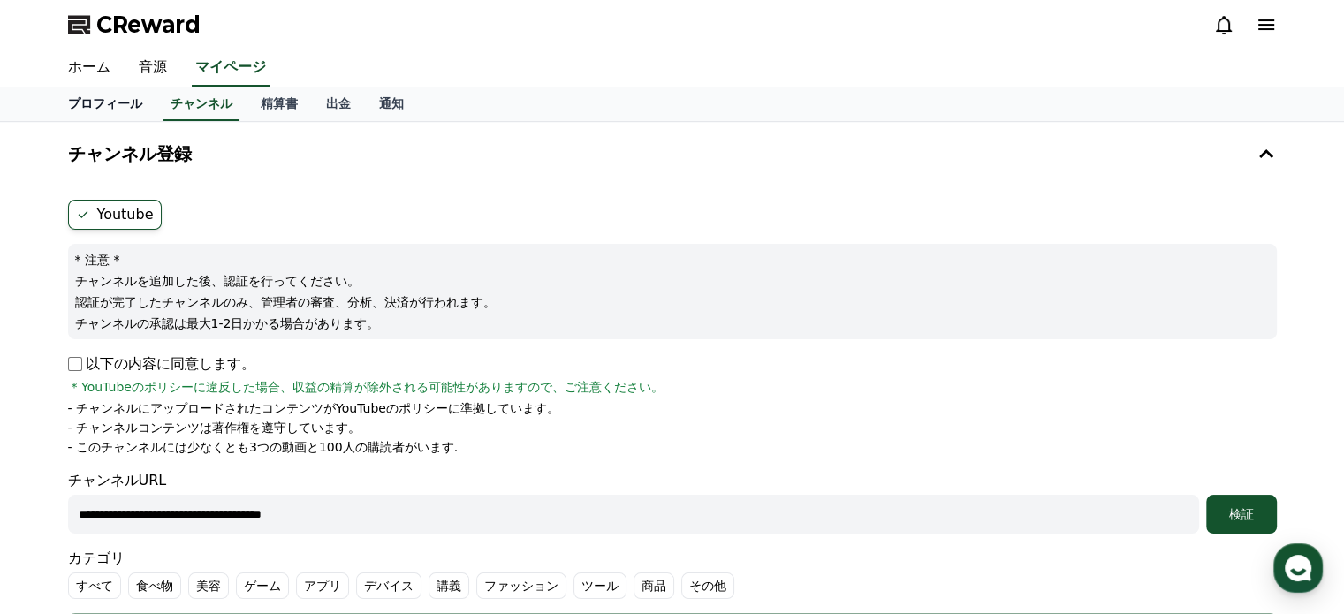
click at [88, 106] on link "プロフィール" at bounding box center [105, 104] width 103 height 34
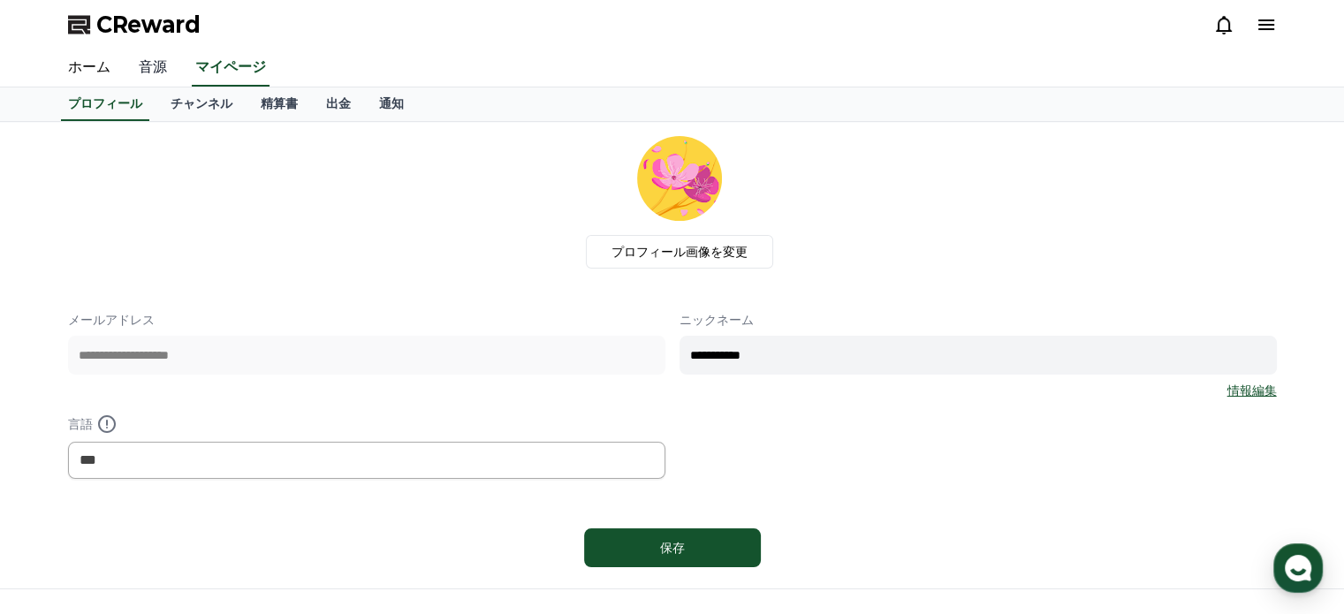
click at [141, 61] on link "音源" at bounding box center [153, 67] width 57 height 37
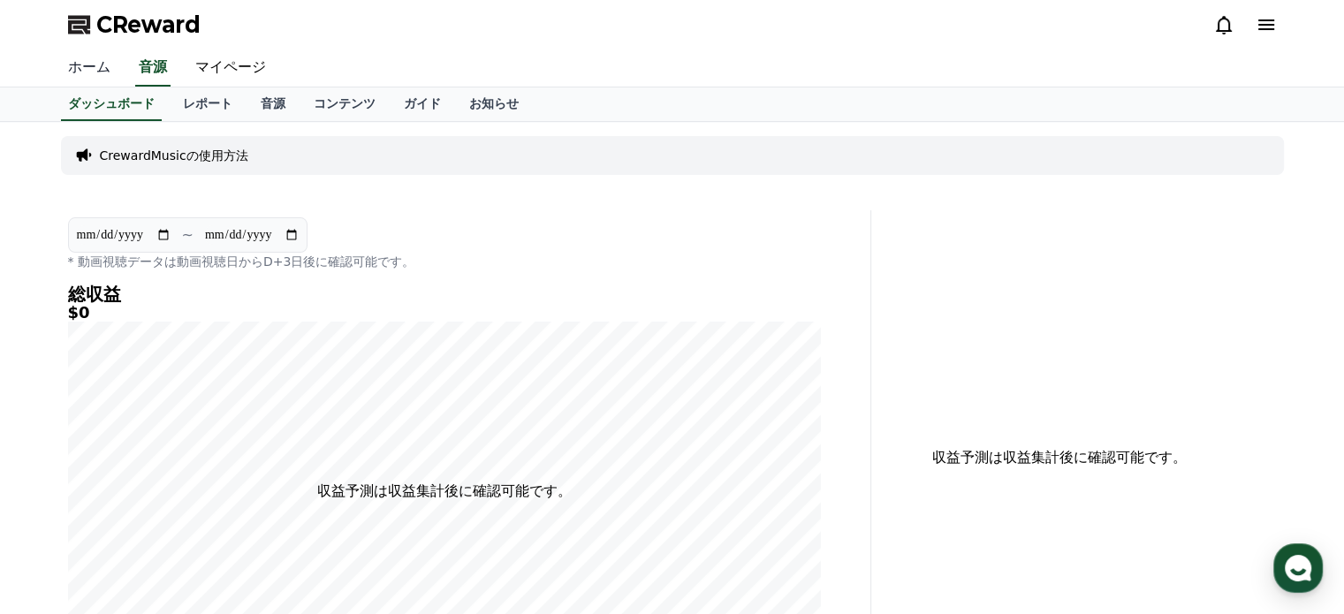
click at [74, 69] on link "ホーム" at bounding box center [89, 67] width 71 height 37
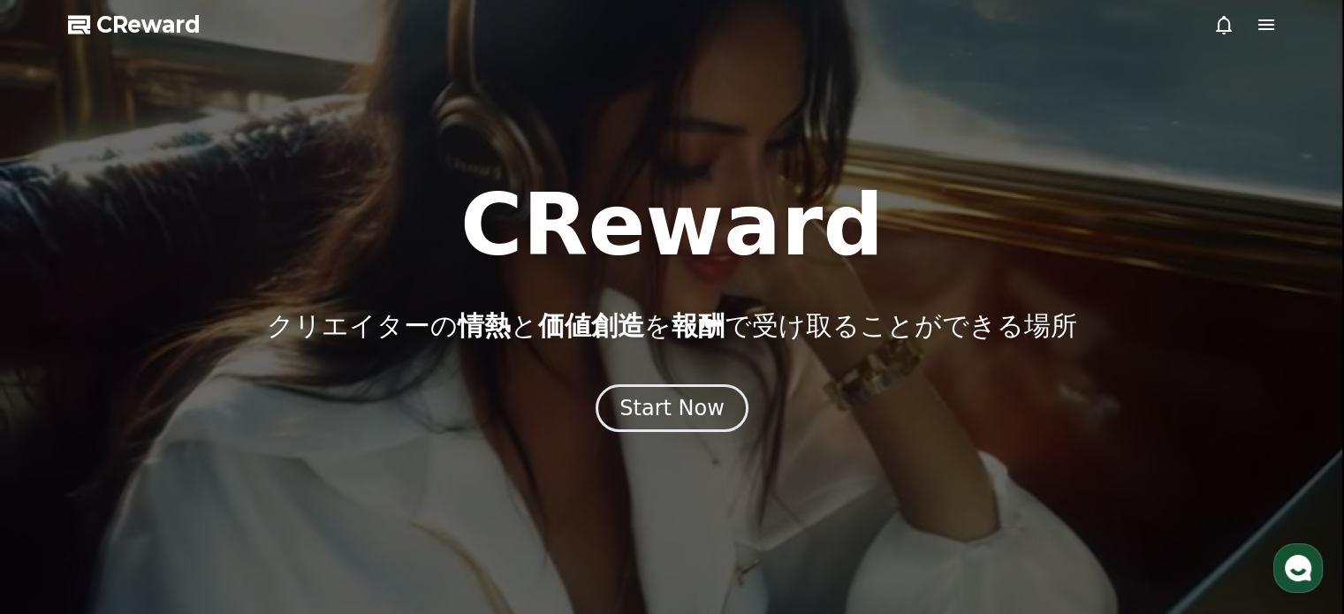
click at [1267, 22] on icon at bounding box center [1266, 24] width 21 height 21
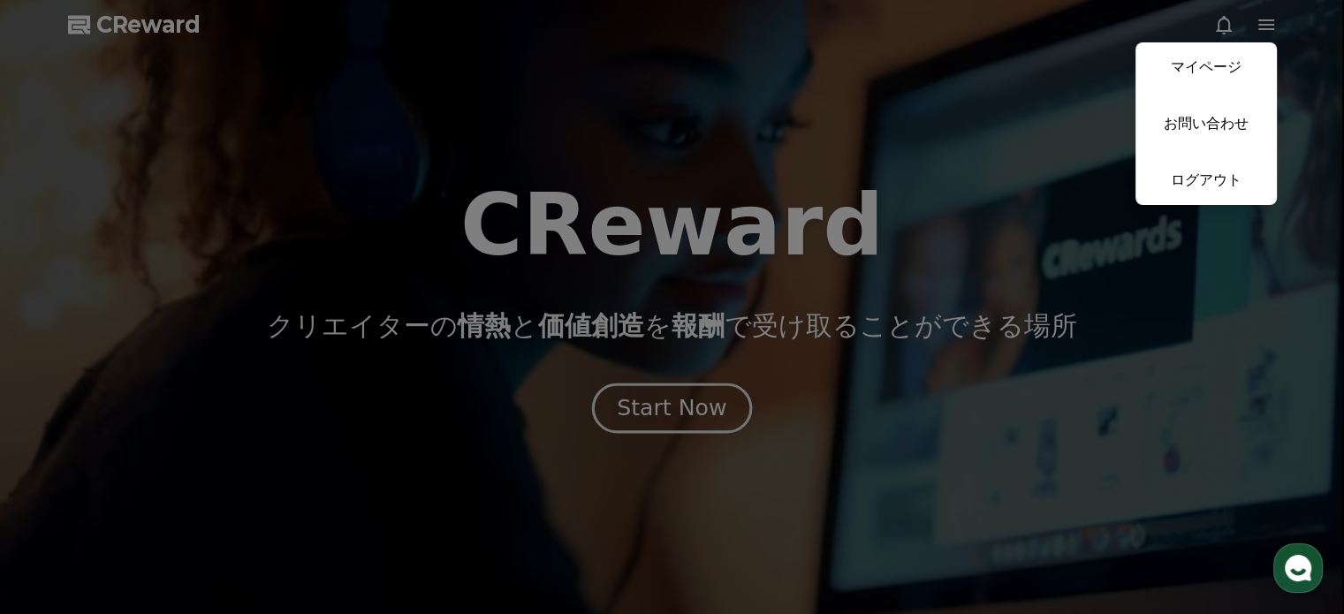
click at [691, 417] on button "close" at bounding box center [672, 307] width 1344 height 614
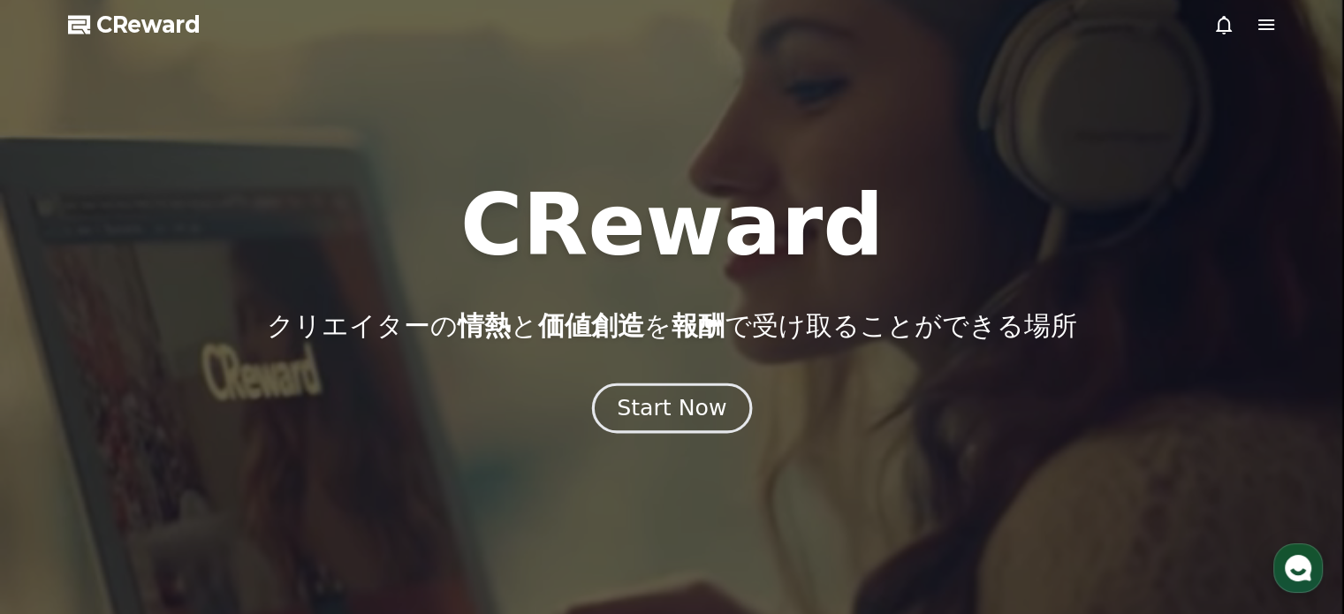
drag, startPoint x: 666, startPoint y: 408, endPoint x: 1345, endPoint y: 108, distance: 743.1
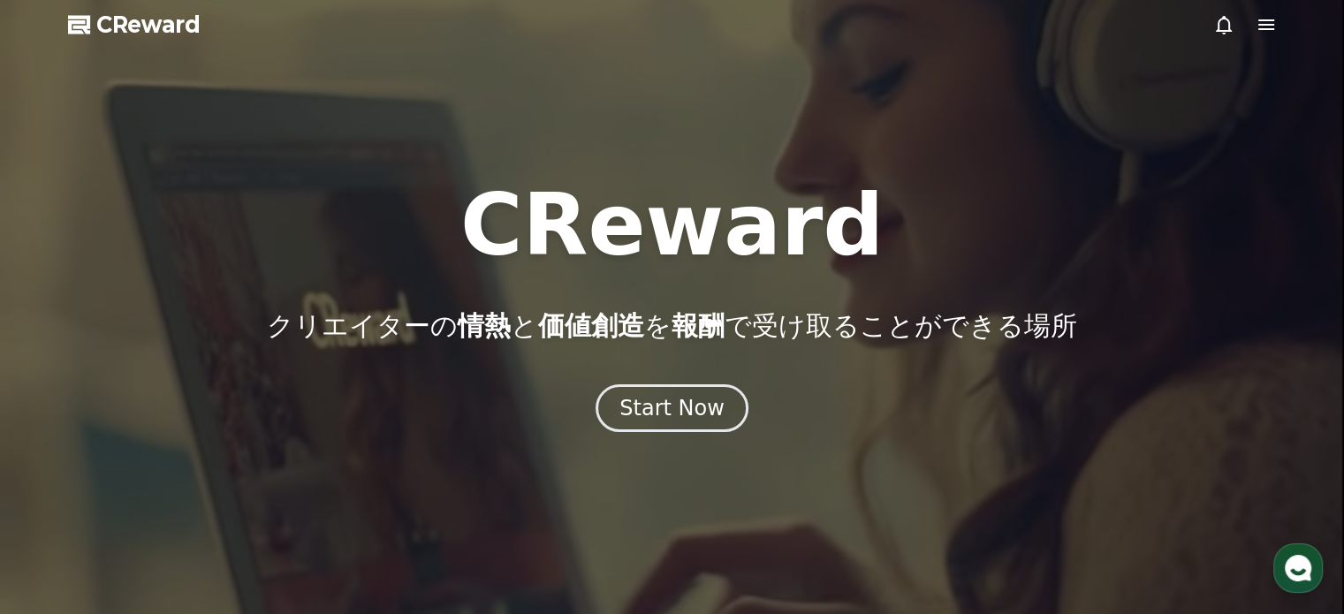
click at [666, 407] on div "Start Now" at bounding box center [672, 408] width 105 height 28
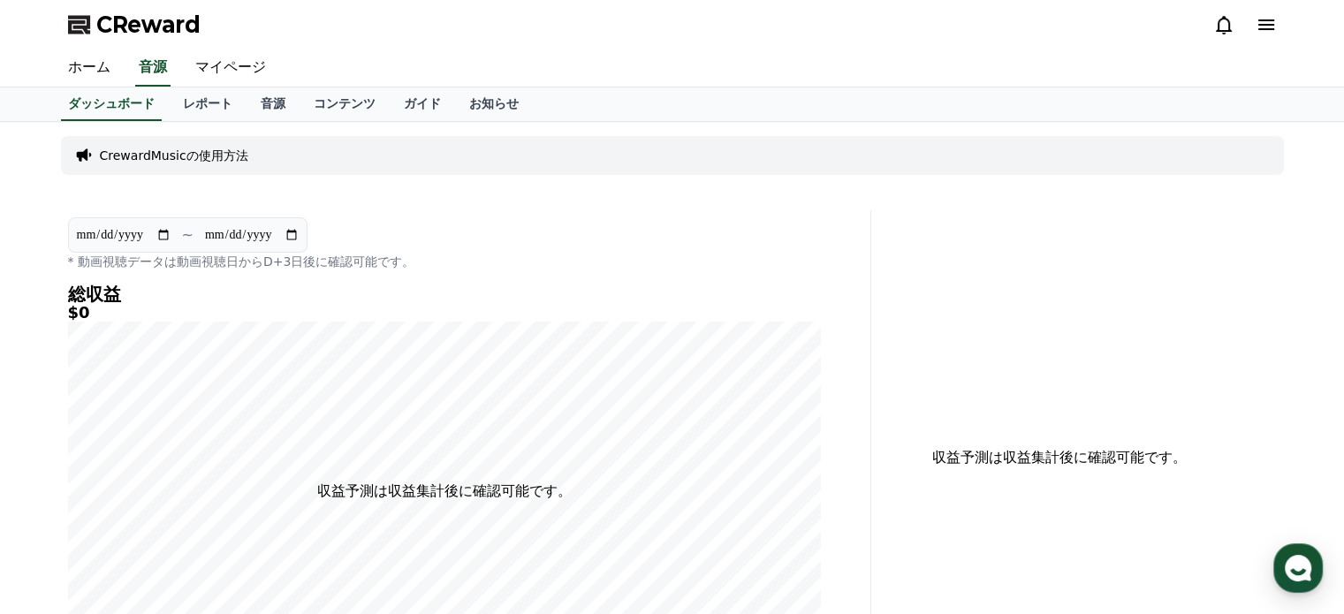
click at [1276, 27] on icon at bounding box center [1266, 24] width 21 height 21
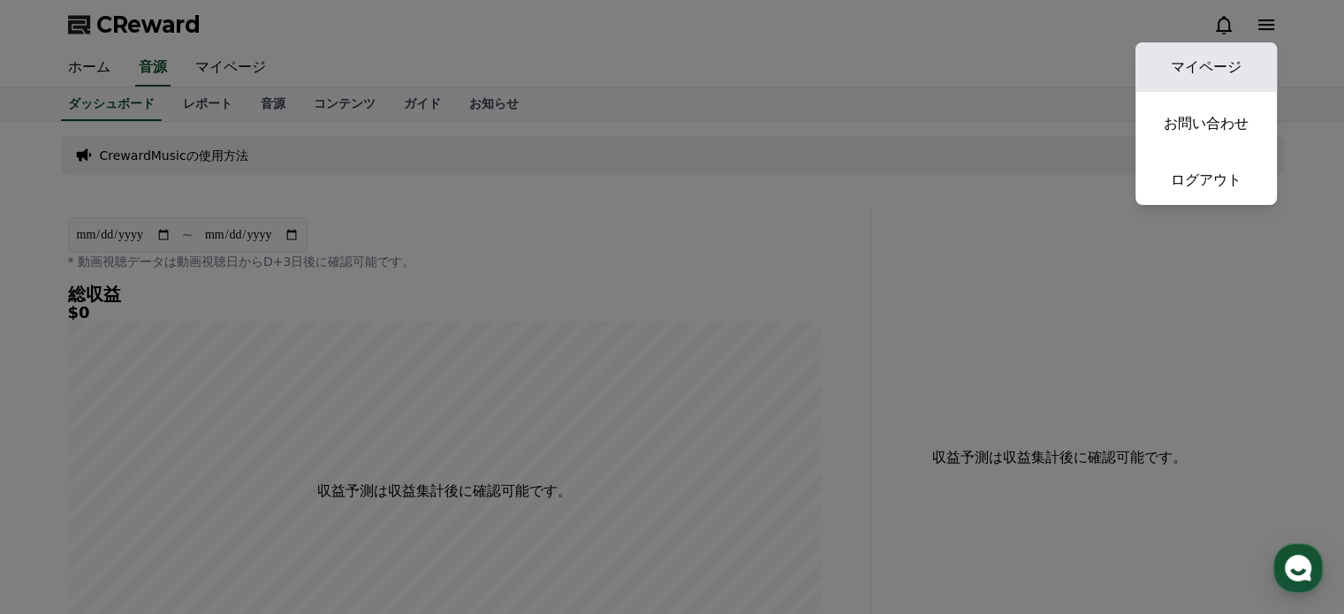
click at [1236, 65] on link "マイページ" at bounding box center [1206, 66] width 141 height 49
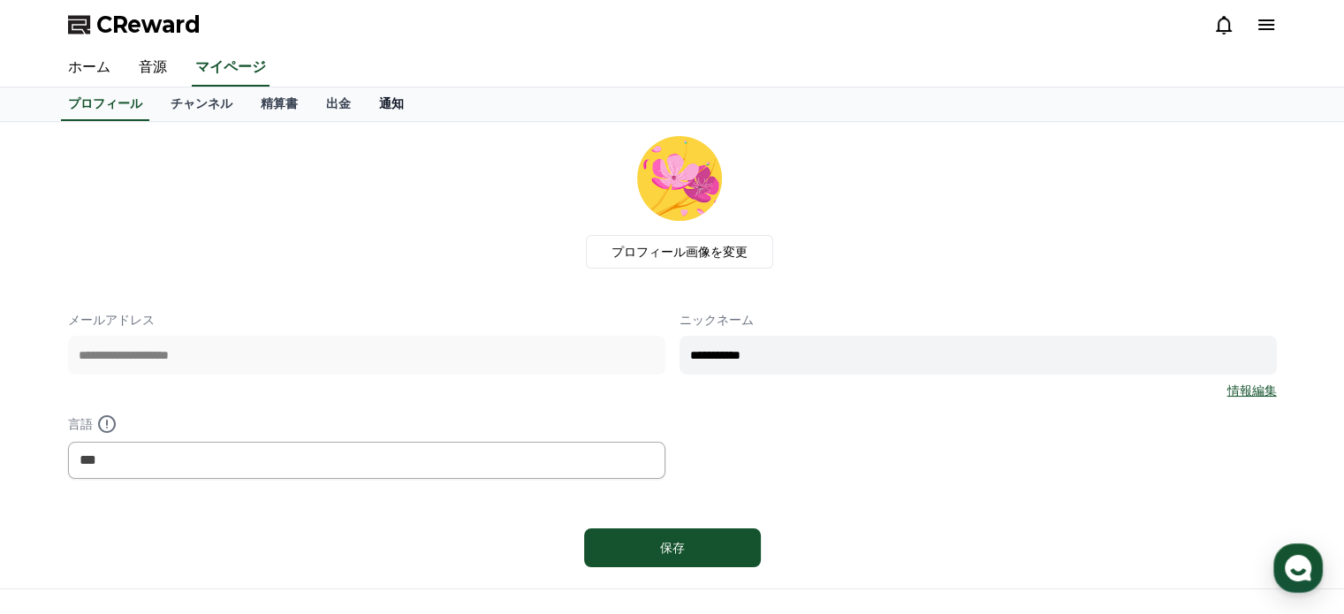
click at [374, 109] on link "通知" at bounding box center [391, 104] width 53 height 34
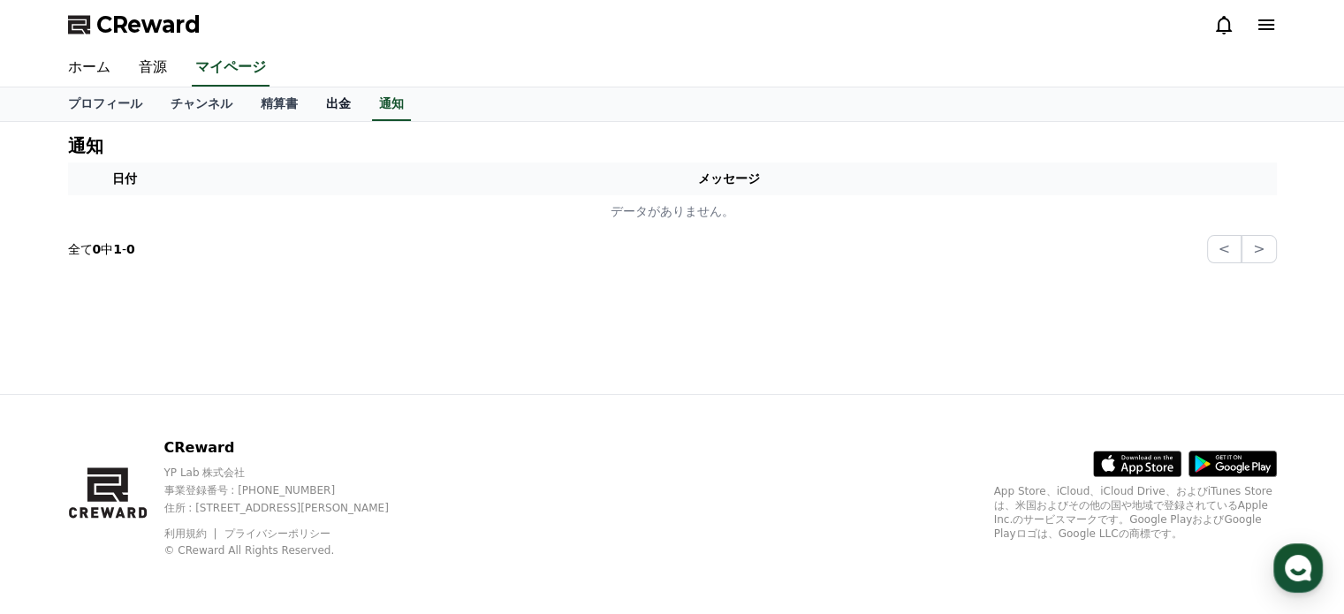
click at [312, 110] on link "出金" at bounding box center [338, 104] width 53 height 34
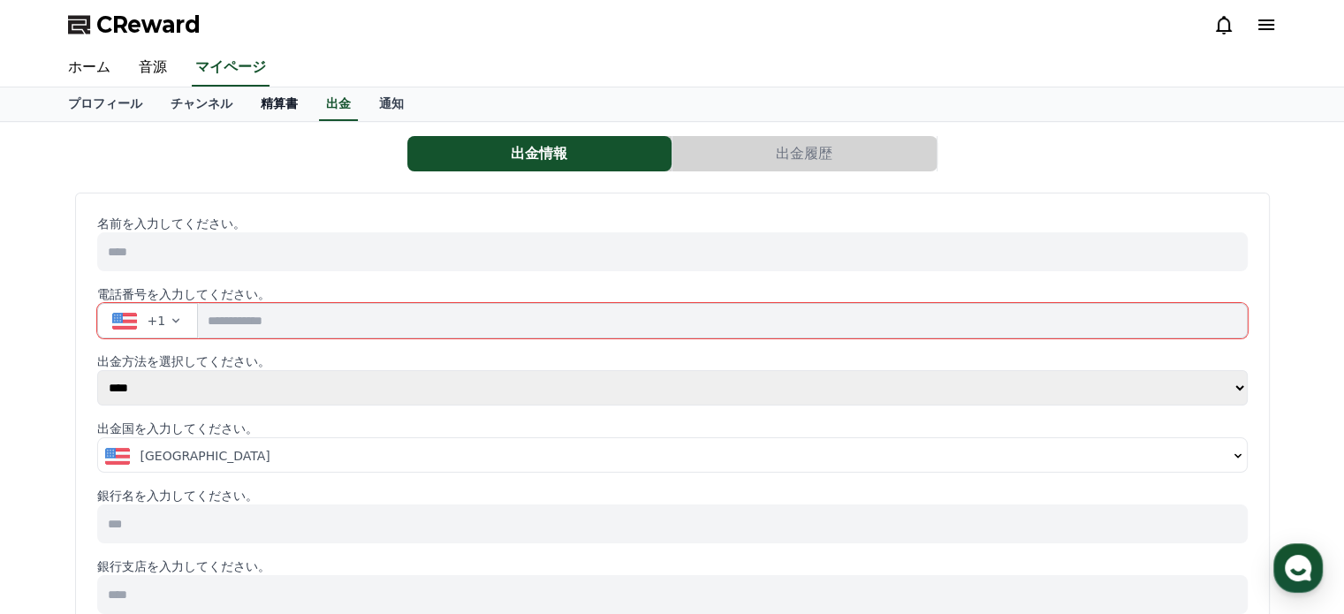
click at [249, 111] on link "精算書" at bounding box center [279, 104] width 65 height 34
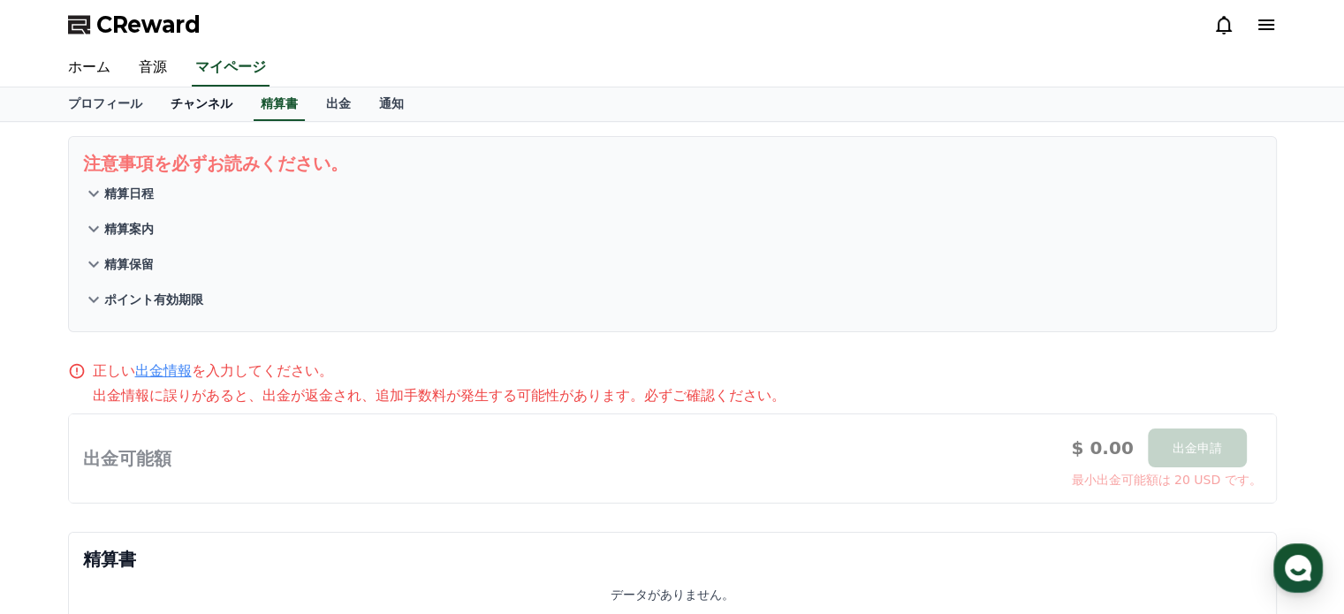
click at [184, 94] on link "チャンネル" at bounding box center [201, 104] width 90 height 34
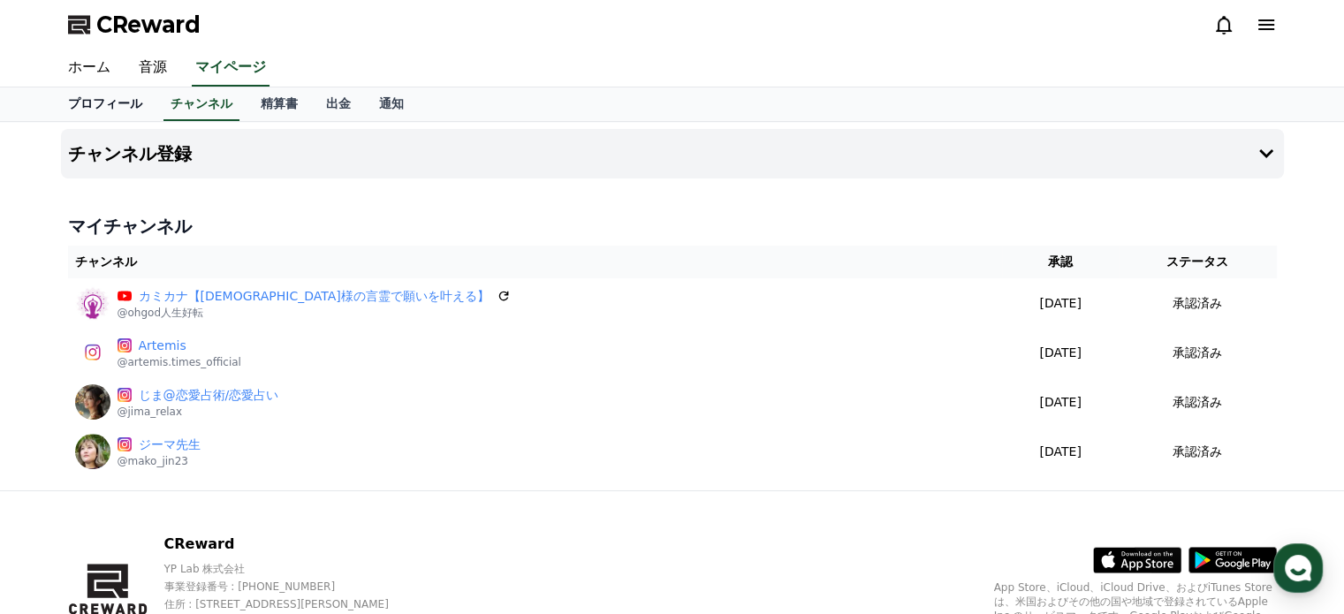
click at [79, 97] on link "プロフィール" at bounding box center [105, 104] width 103 height 34
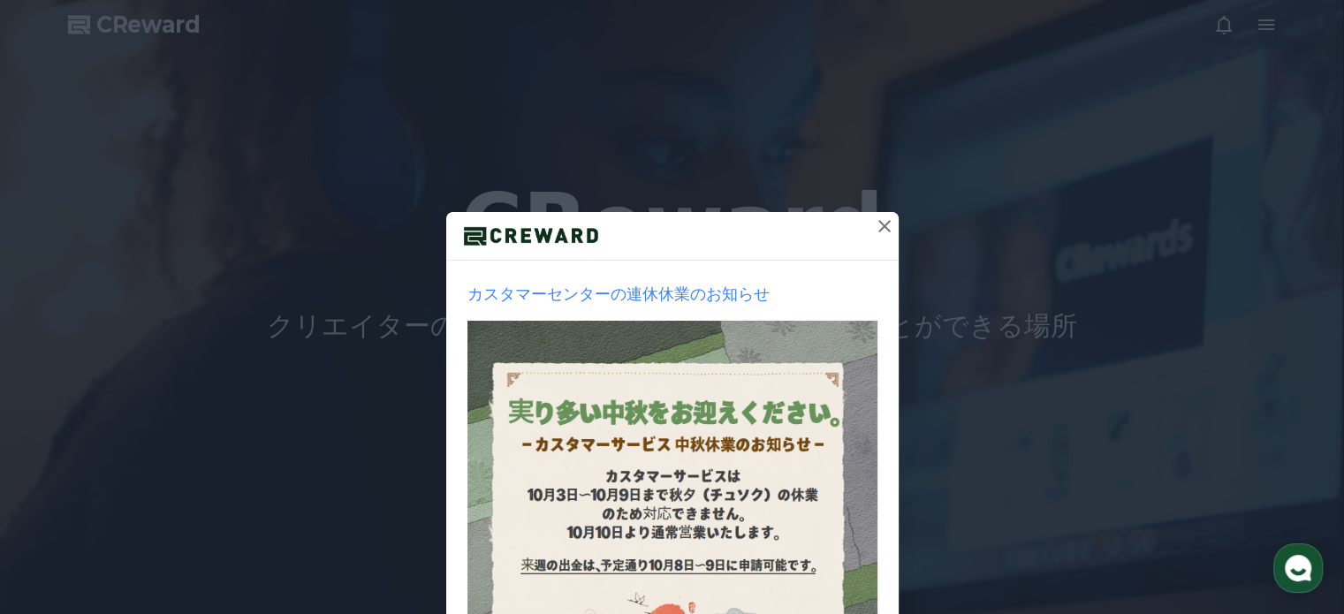
click at [879, 225] on icon at bounding box center [885, 226] width 12 height 12
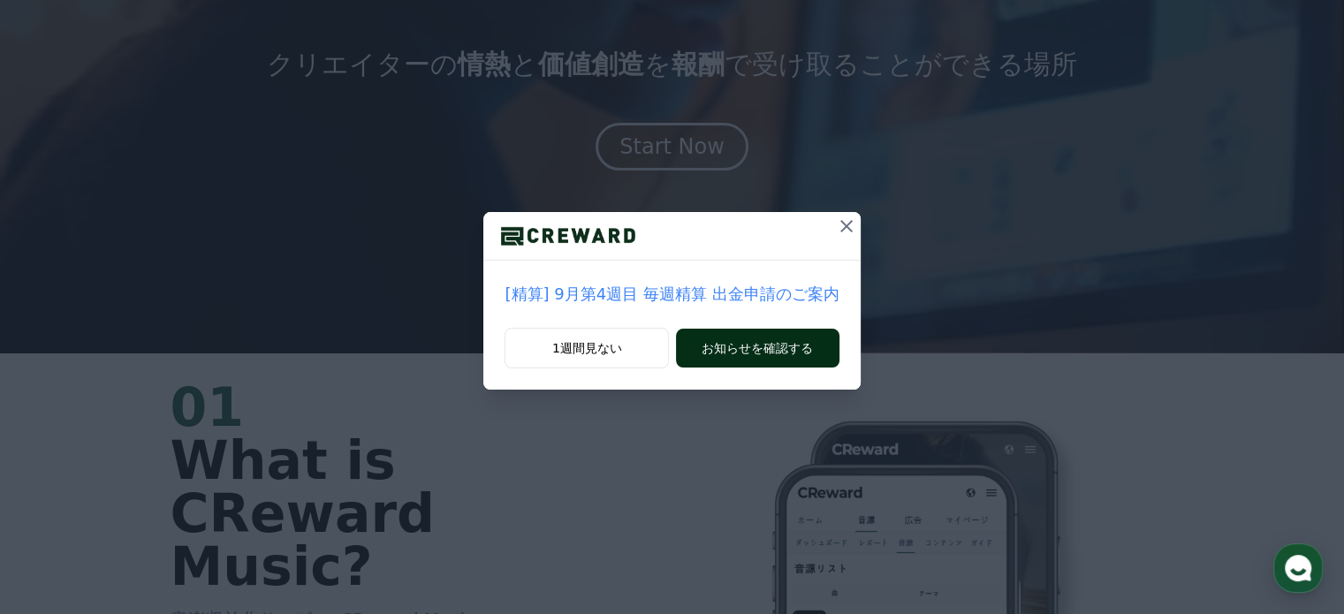
scroll to position [265, 0]
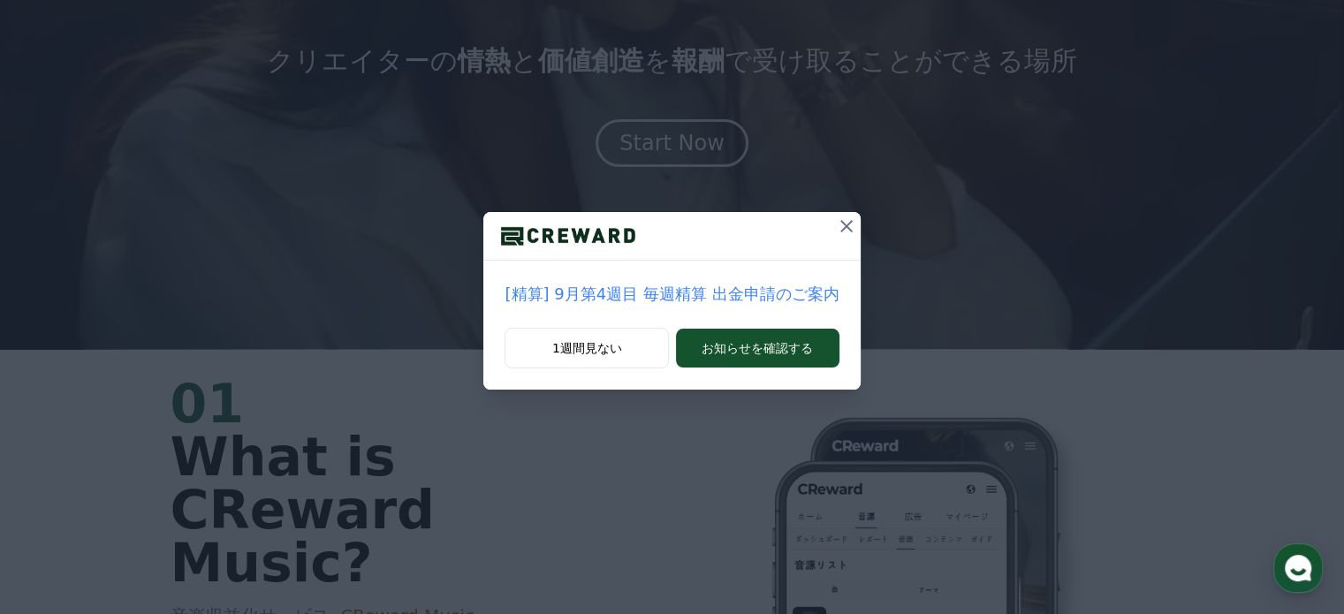
click at [838, 231] on icon at bounding box center [846, 226] width 21 height 21
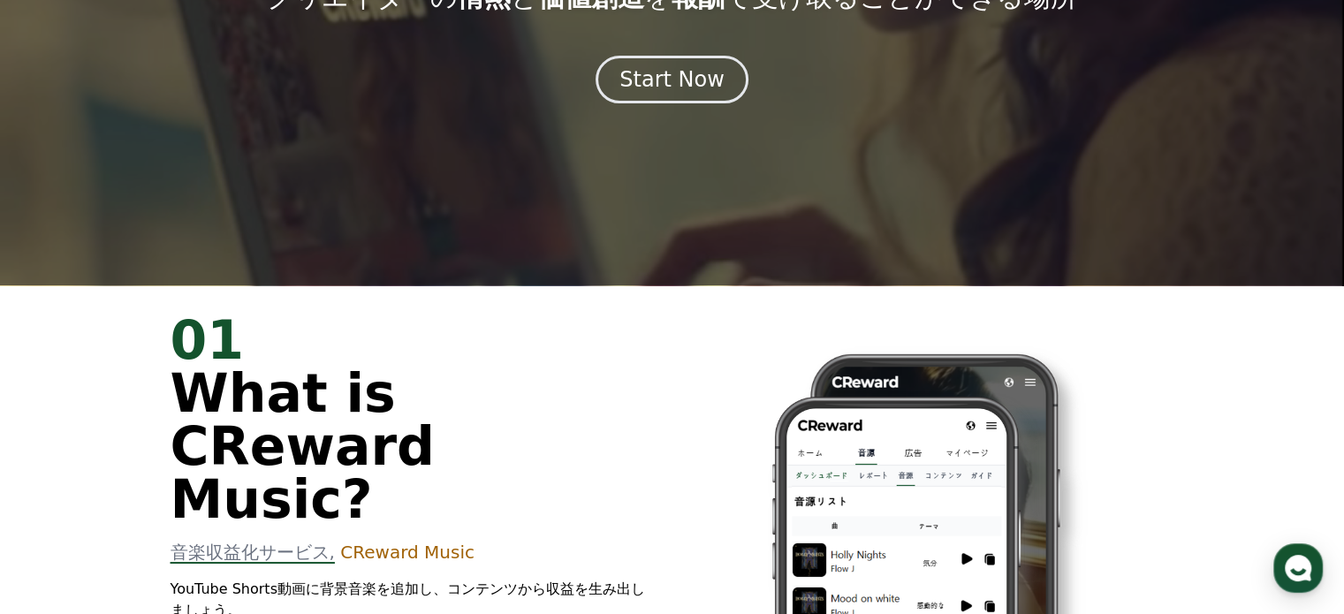
scroll to position [0, 0]
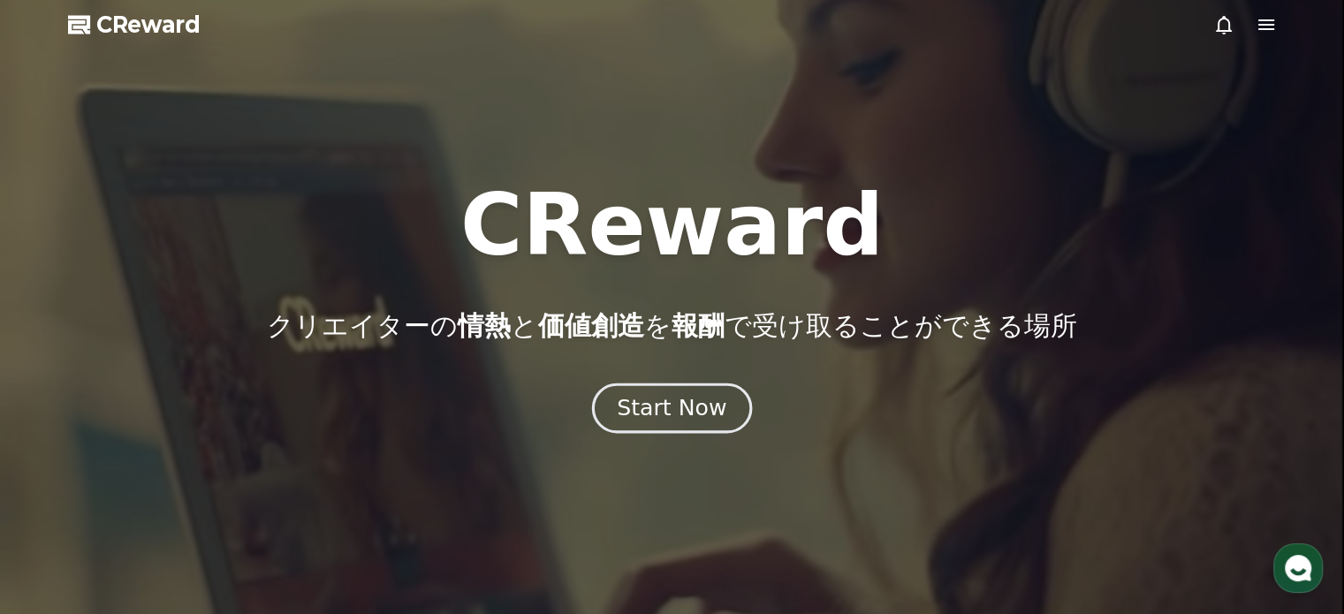
click at [689, 407] on div "Start Now" at bounding box center [672, 408] width 110 height 30
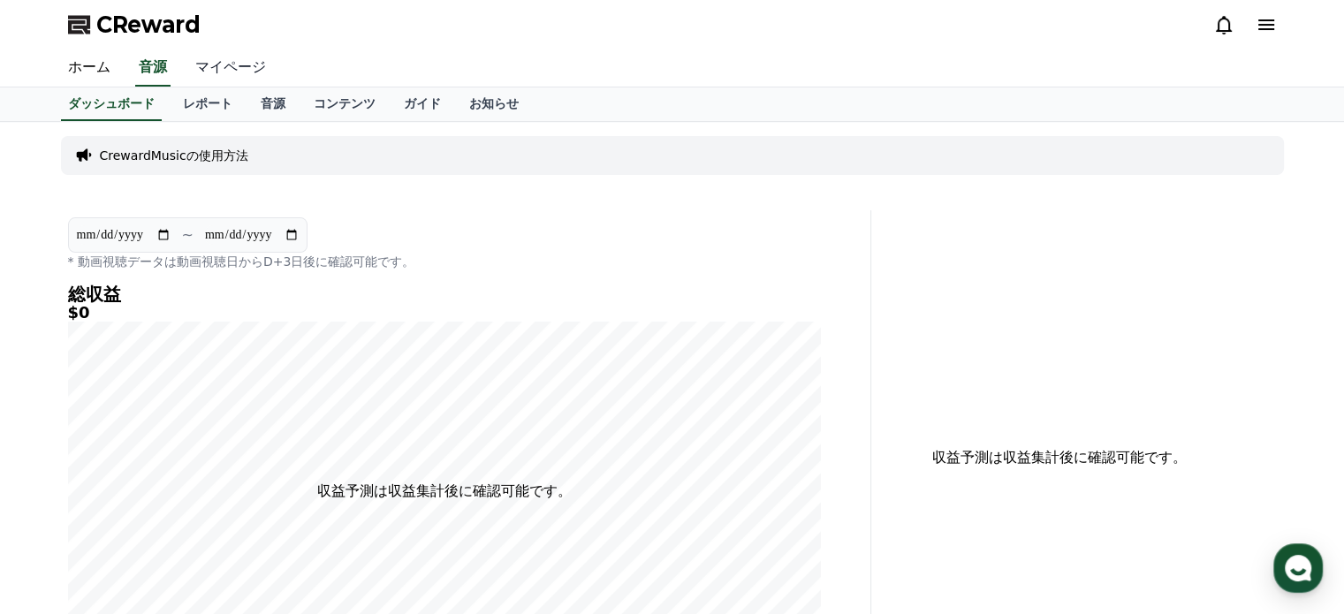
click at [217, 65] on link "マイページ" at bounding box center [230, 67] width 99 height 37
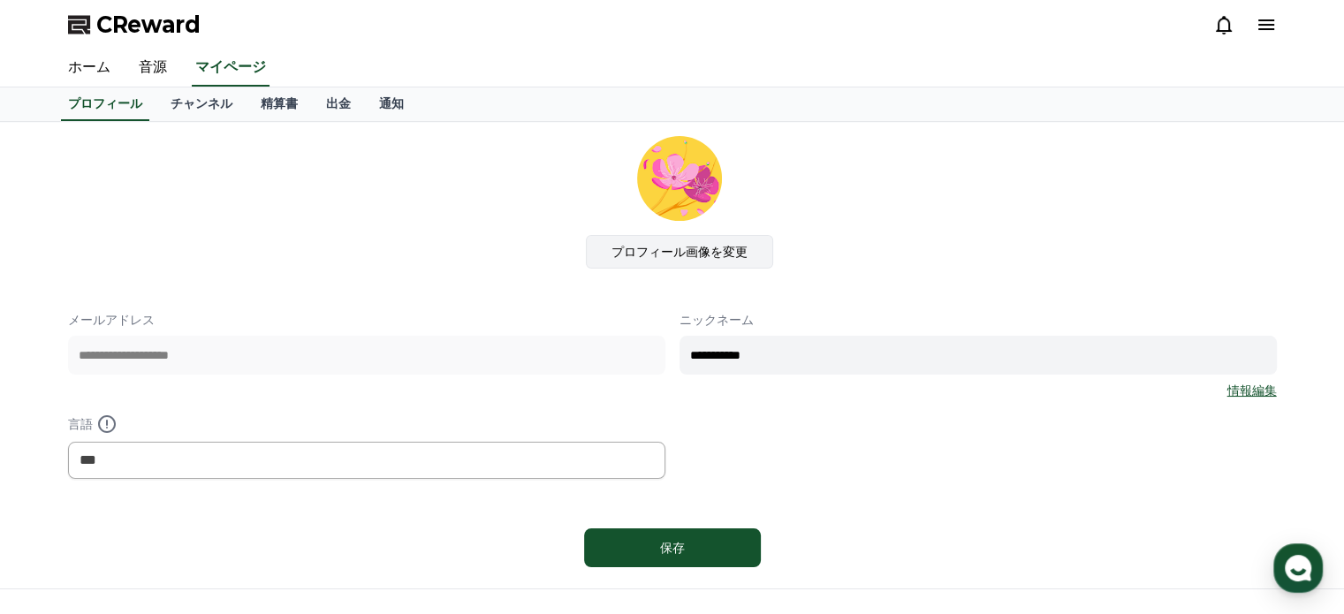
click at [675, 246] on label "プロフィール画像を変更" at bounding box center [679, 252] width 187 height 34
click at [0, 0] on input "プロフィール画像を変更" at bounding box center [0, 0] width 0 height 0
click at [682, 253] on label "プロフィール画像を変更" at bounding box center [679, 252] width 187 height 34
click at [0, 0] on input "プロフィール画像を変更" at bounding box center [0, 0] width 0 height 0
click at [688, 255] on label "プロフィール画像を変更" at bounding box center [679, 252] width 187 height 34
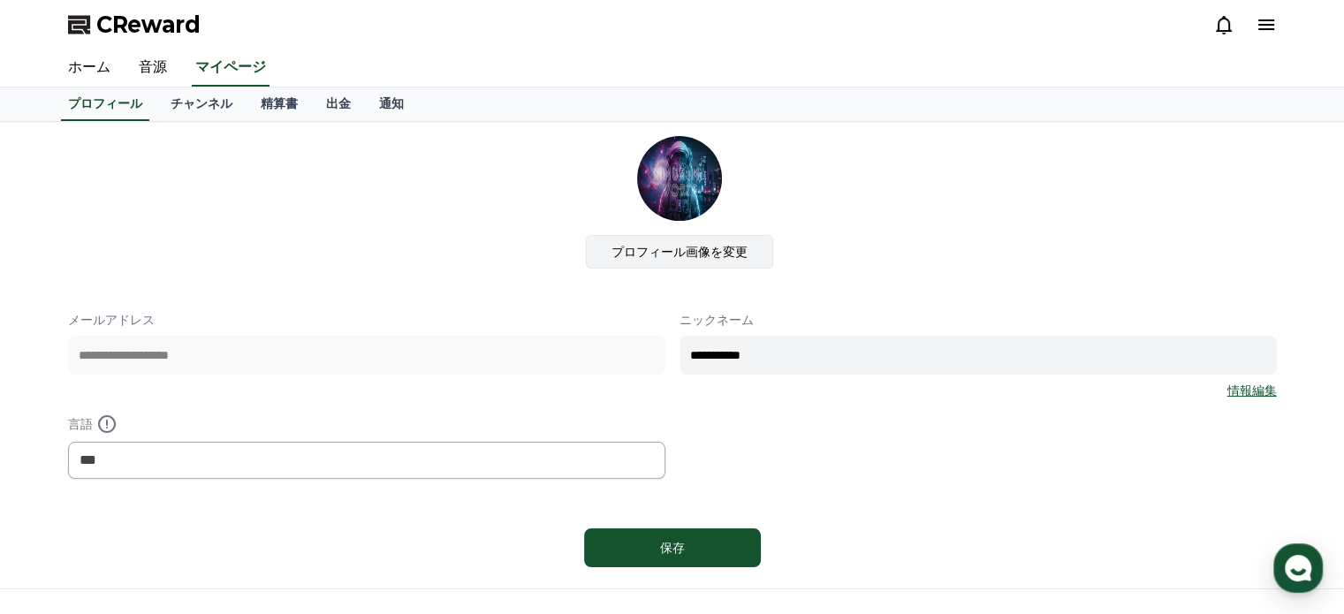
click at [0, 0] on input "プロフィール画像を変更" at bounding box center [0, 0] width 0 height 0
click at [1029, 205] on div "プロフィール画像を変更" at bounding box center [679, 202] width 1195 height 133
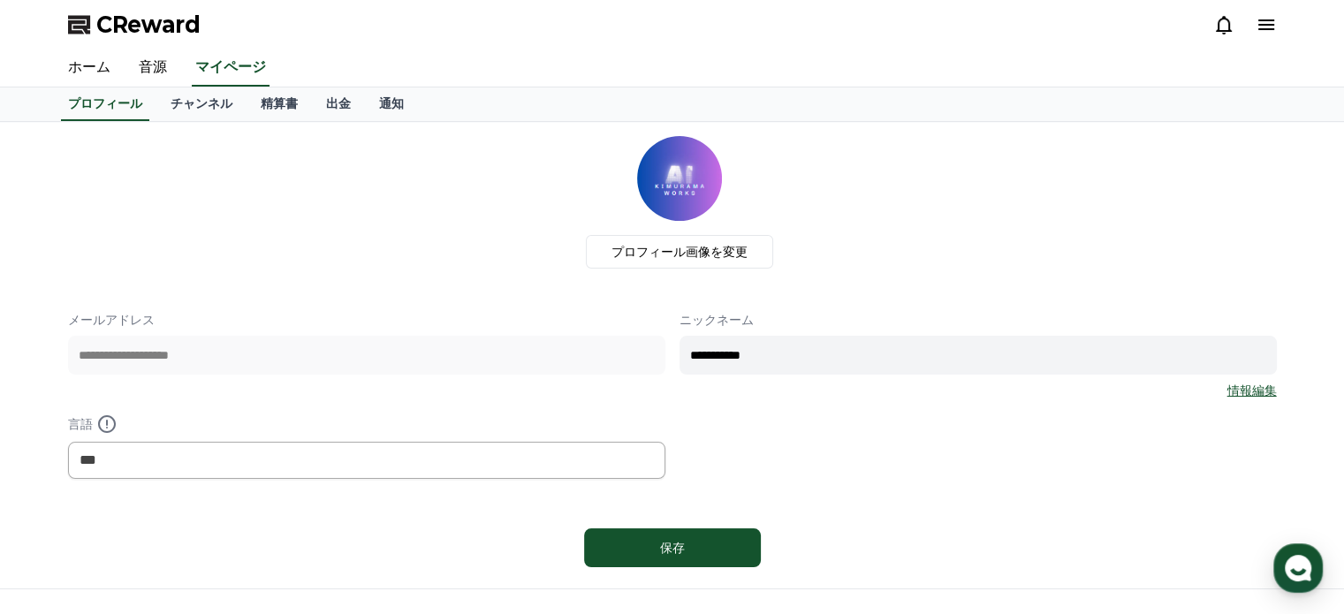
click at [780, 339] on input "**********" at bounding box center [978, 355] width 597 height 39
click at [590, 365] on div "**********" at bounding box center [672, 395] width 1209 height 168
type input "**********"
click at [958, 265] on div "**********" at bounding box center [672, 355] width 1209 height 438
click at [456, 418] on p "言語" at bounding box center [366, 424] width 597 height 21
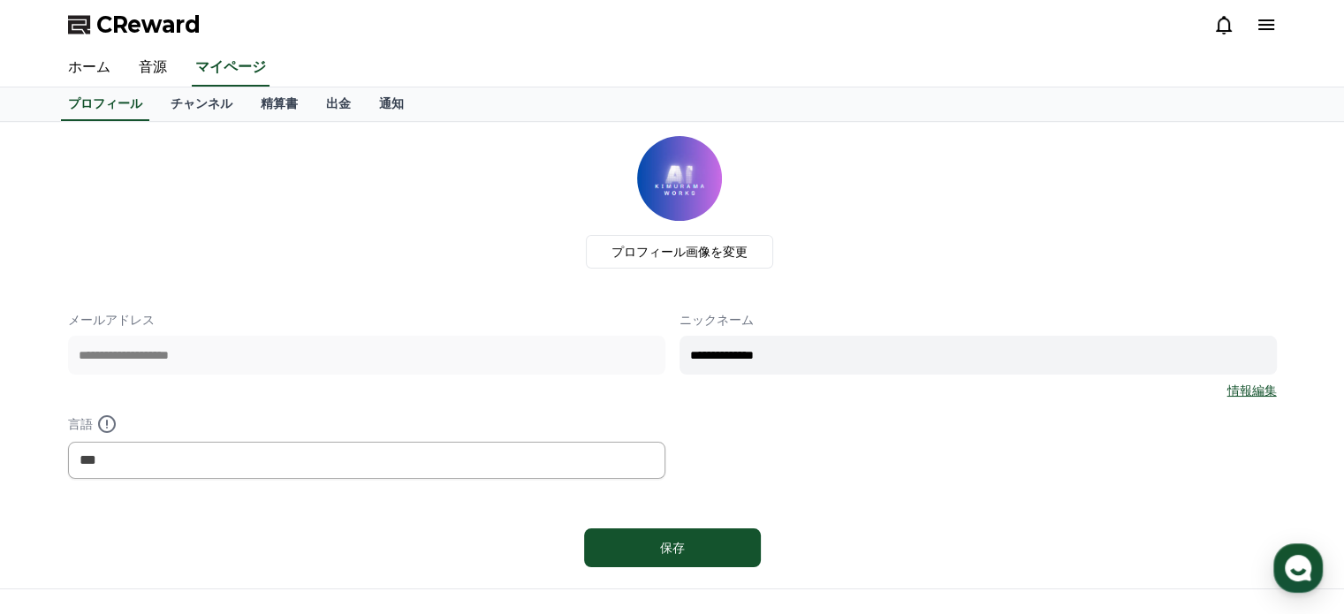
drag, startPoint x: 345, startPoint y: 384, endPoint x: 351, endPoint y: 374, distance: 11.5
click at [346, 380] on div "**********" at bounding box center [366, 355] width 597 height 88
click at [890, 168] on div "プロフィール画像を変更" at bounding box center [679, 202] width 1195 height 133
click at [1271, 17] on icon at bounding box center [1266, 24] width 21 height 21
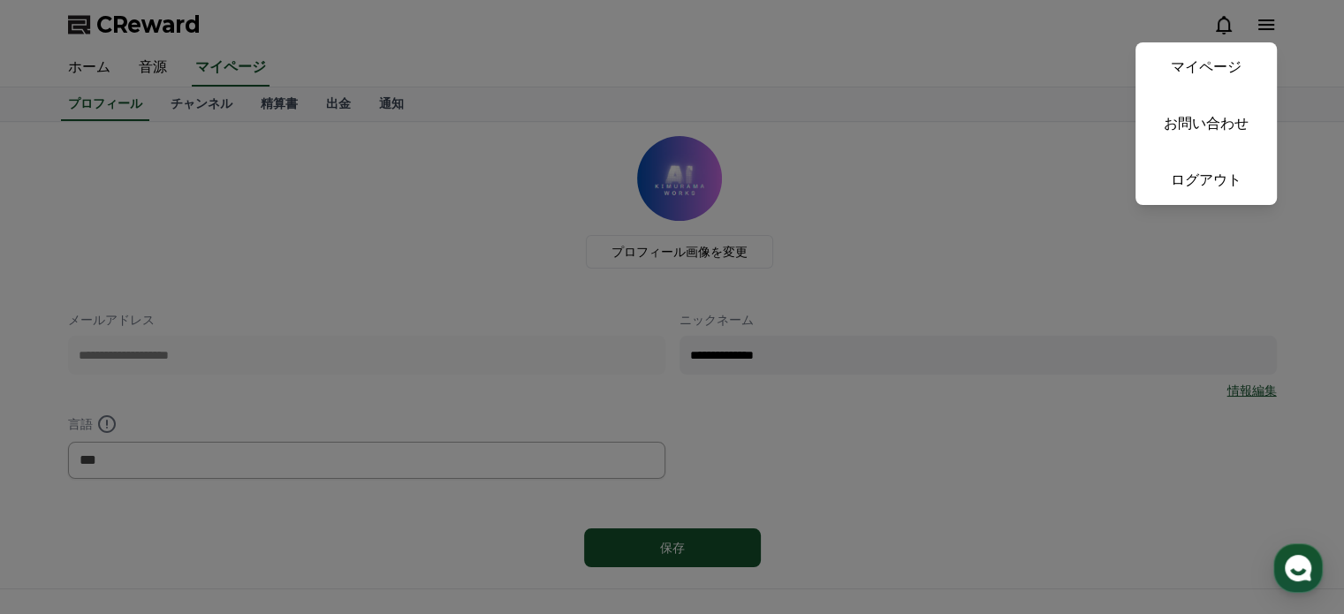
click at [1236, 67] on link "マイページ" at bounding box center [1206, 66] width 141 height 49
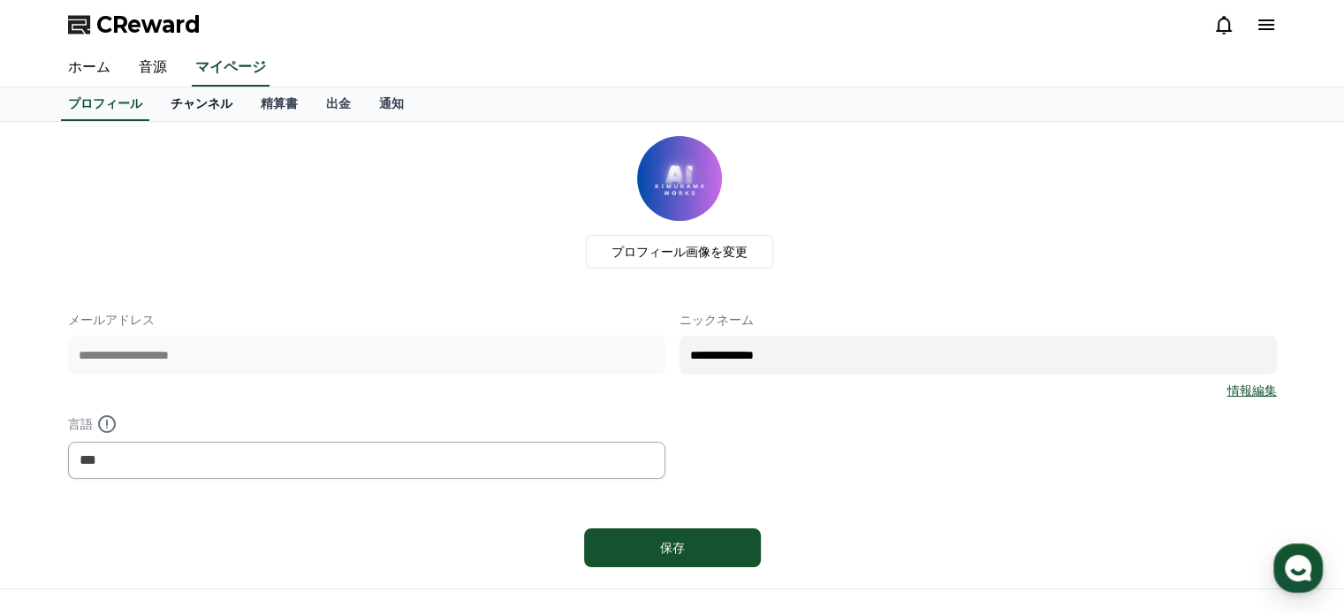
click at [171, 95] on link "チャンネル" at bounding box center [201, 104] width 90 height 34
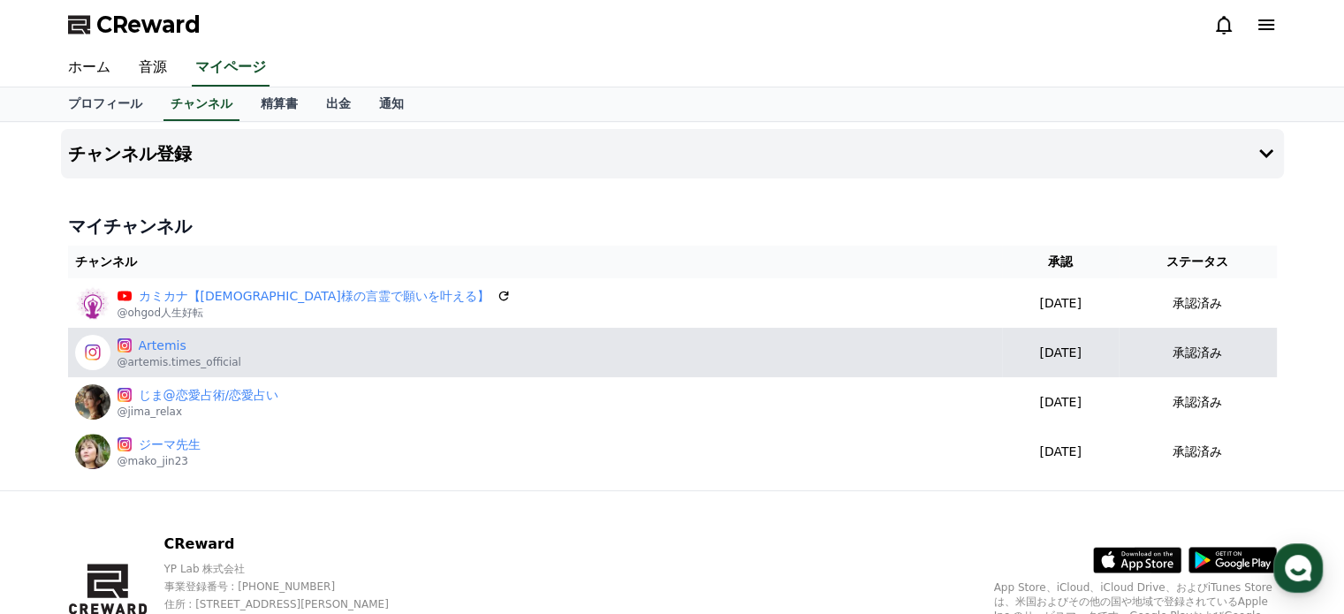
click at [1128, 352] on div "承認済み" at bounding box center [1198, 353] width 144 height 19
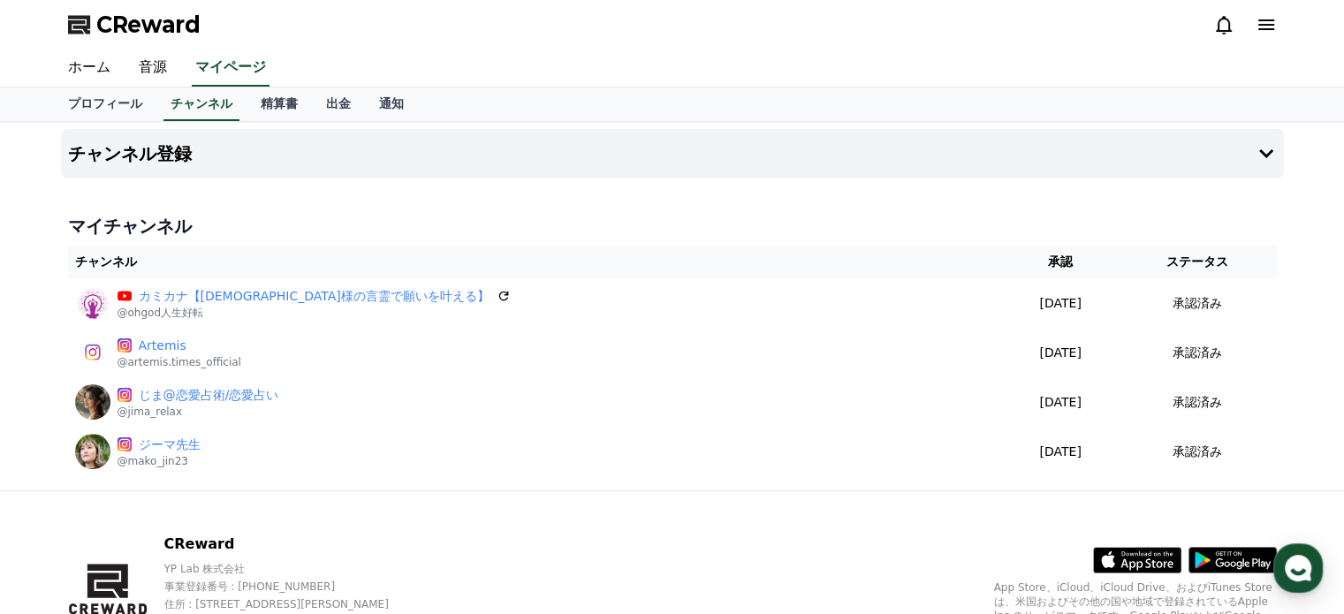
click at [477, 197] on div "チャンネル登録 マイチャンネル チャンネル 承認 ステータス カミカナ【神様の言霊で願いを叶える】 @ohgod人生好転 2025-01-14 01-14 承…" at bounding box center [672, 306] width 1237 height 369
click at [155, 150] on h4 "チャンネル登録" at bounding box center [130, 153] width 124 height 19
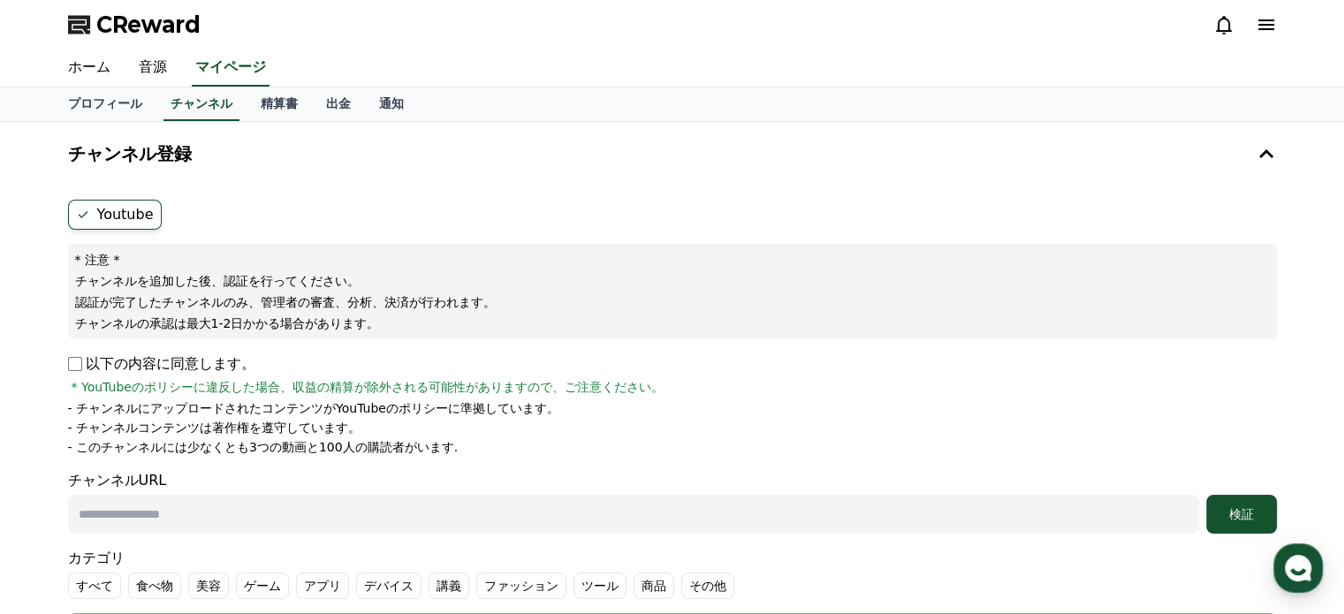
click at [119, 224] on label "Youtube" at bounding box center [115, 215] width 94 height 30
click at [72, 216] on label "Youtube" at bounding box center [115, 215] width 94 height 30
click at [350, 245] on div "* 注意 * チャンネルを追加した後、認証を行ってください。 認証が完了したチャンネルのみ、管理者の審査、分析、決済が行われます。 チャンネルの承認は最大1-…" at bounding box center [672, 291] width 1209 height 95
click at [145, 347] on form "Youtube * 注意 * チャンネルを追加した後、認証を行ってください。 認証が完了したチャンネルのみ、管理者の審査、分析、決済が行われます。 チャンネル…" at bounding box center [672, 426] width 1209 height 453
drag, startPoint x: 332, startPoint y: 275, endPoint x: 155, endPoint y: 216, distance: 187.3
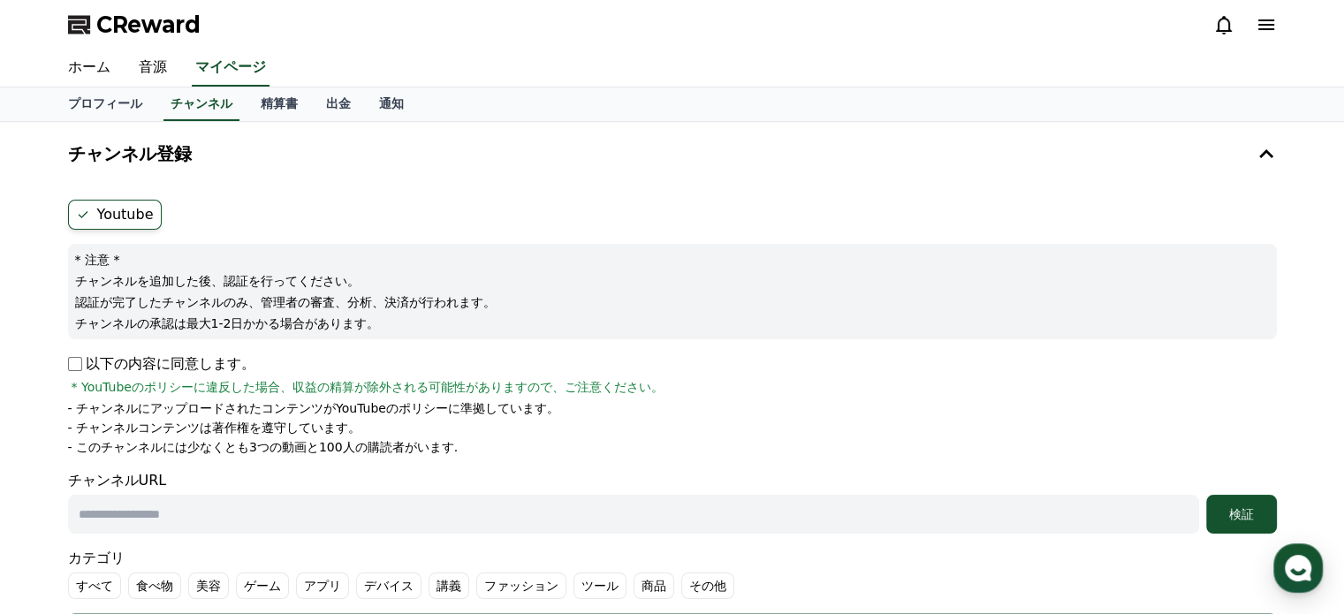
click at [331, 273] on p "チャンネルを追加した後、認証を行ってください。" at bounding box center [672, 281] width 1195 height 18
click at [117, 211] on label "Youtube" at bounding box center [115, 215] width 94 height 30
click at [74, 215] on label "Youtube" at bounding box center [115, 215] width 94 height 30
click at [85, 202] on label "Youtube" at bounding box center [115, 215] width 94 height 30
drag, startPoint x: 148, startPoint y: 156, endPoint x: 259, endPoint y: 158, distance: 110.5
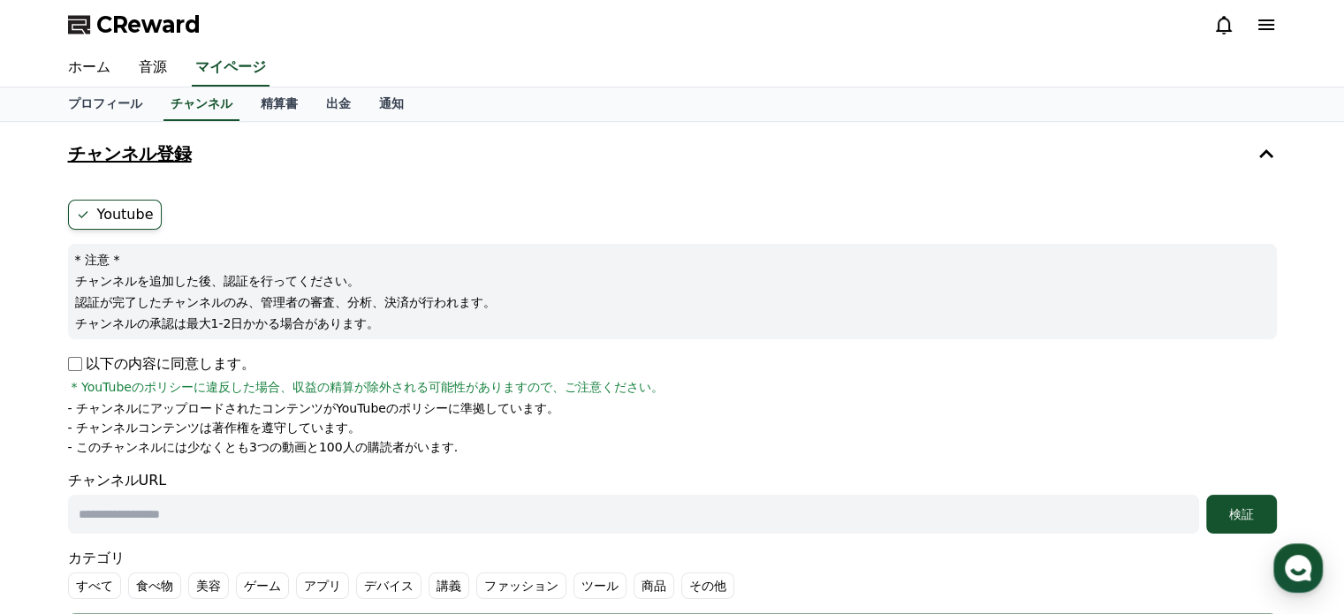
click at [174, 158] on button "チャンネル登録" at bounding box center [672, 153] width 1223 height 49
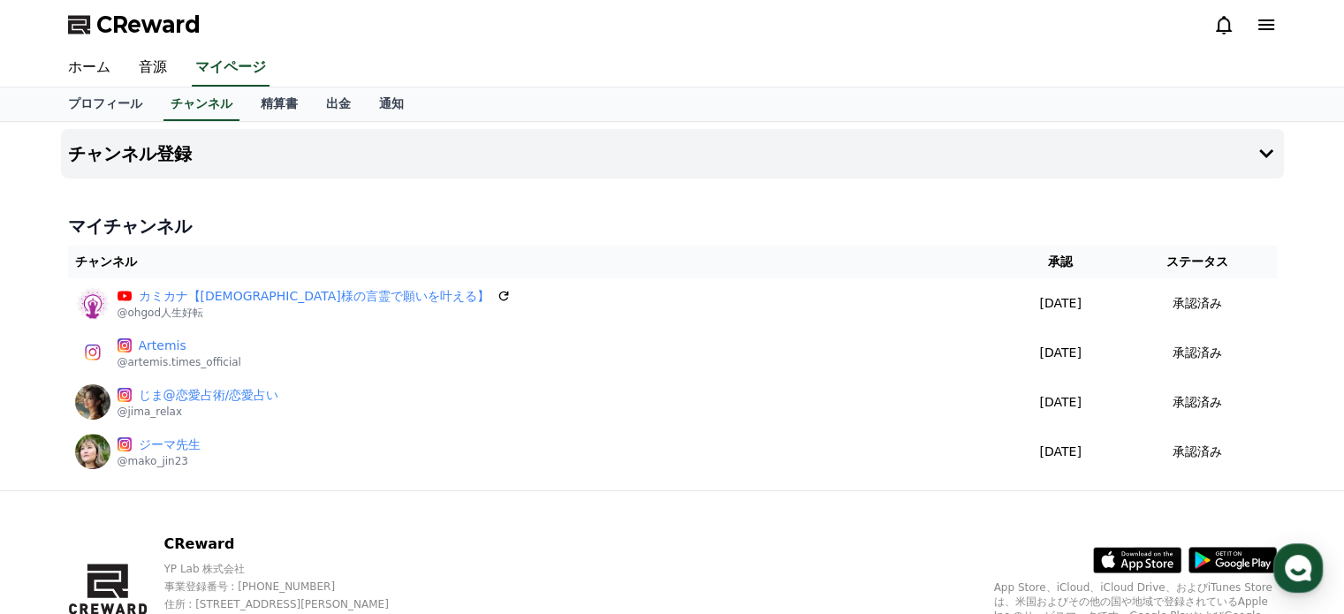
click at [107, 237] on h4 "マイチャンネル" at bounding box center [672, 226] width 1209 height 25
click at [110, 236] on h4 "マイチャンネル" at bounding box center [672, 226] width 1209 height 25
click at [149, 157] on h4 "チャンネル登録" at bounding box center [130, 153] width 124 height 19
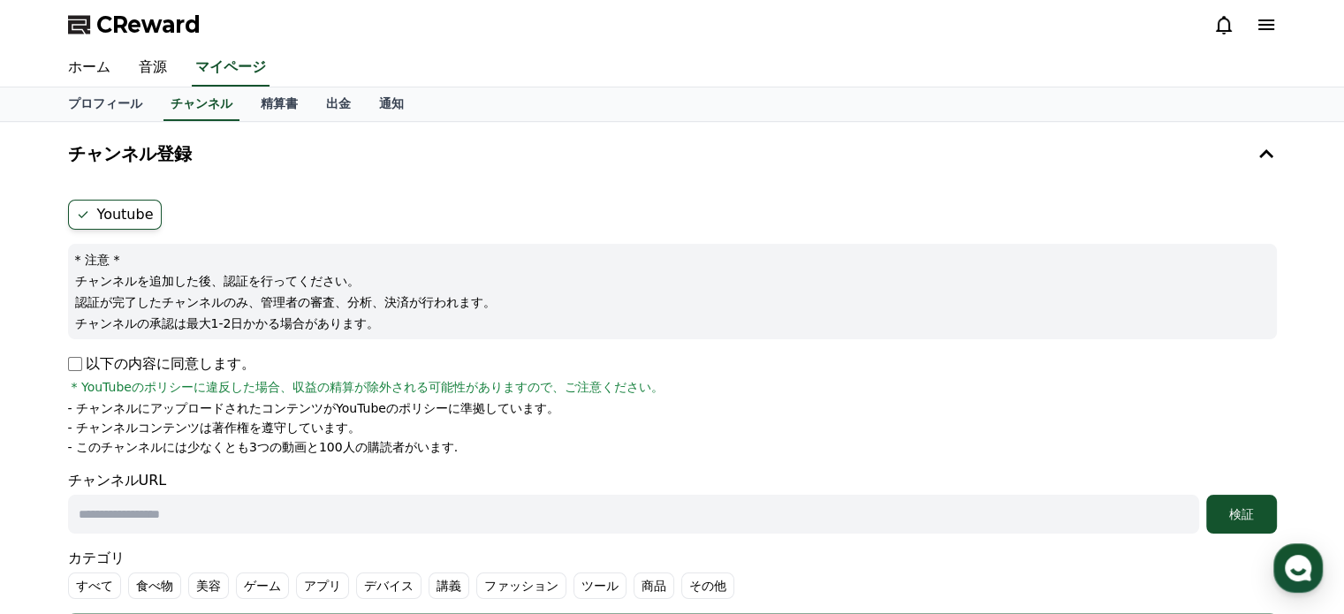
click at [635, 285] on p "チャンネルを追加した後、認証を行ってください。" at bounding box center [672, 281] width 1195 height 18
drag, startPoint x: 675, startPoint y: 128, endPoint x: 680, endPoint y: 149, distance: 21.7
click at [675, 129] on button "チャンネル登録" at bounding box center [672, 153] width 1223 height 49
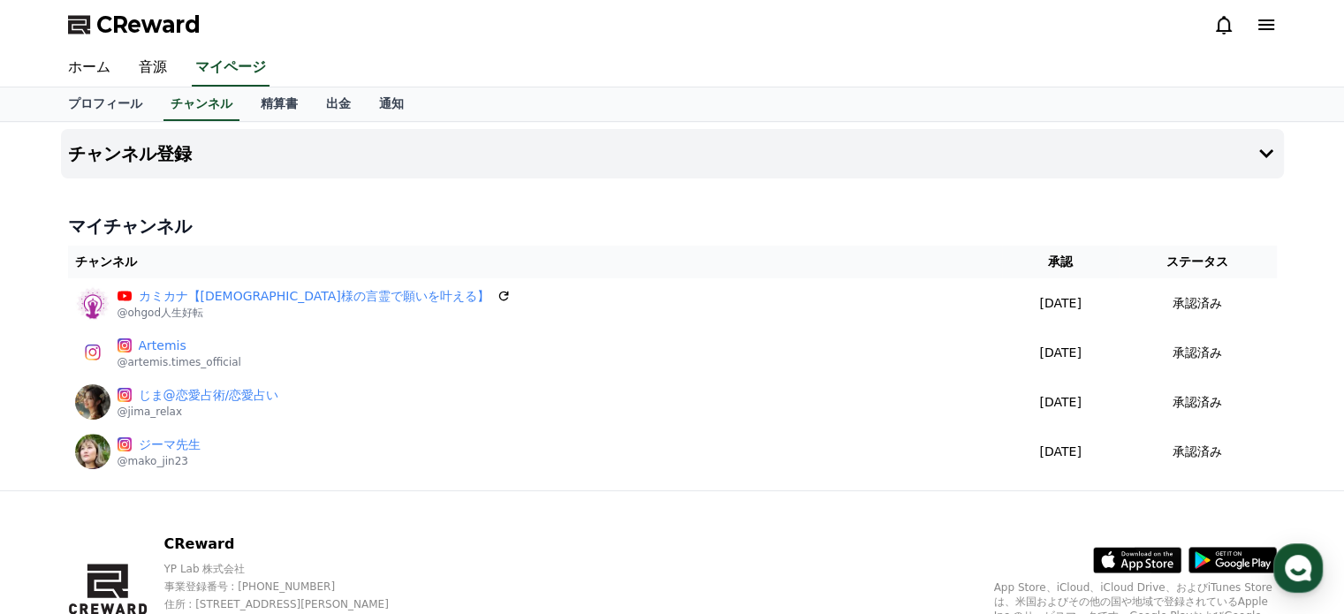
click at [411, 108] on div "プロフィール チャンネル 精算書 出金 通知" at bounding box center [672, 104] width 1237 height 34
click at [324, 141] on button "チャンネル登録" at bounding box center [672, 153] width 1223 height 49
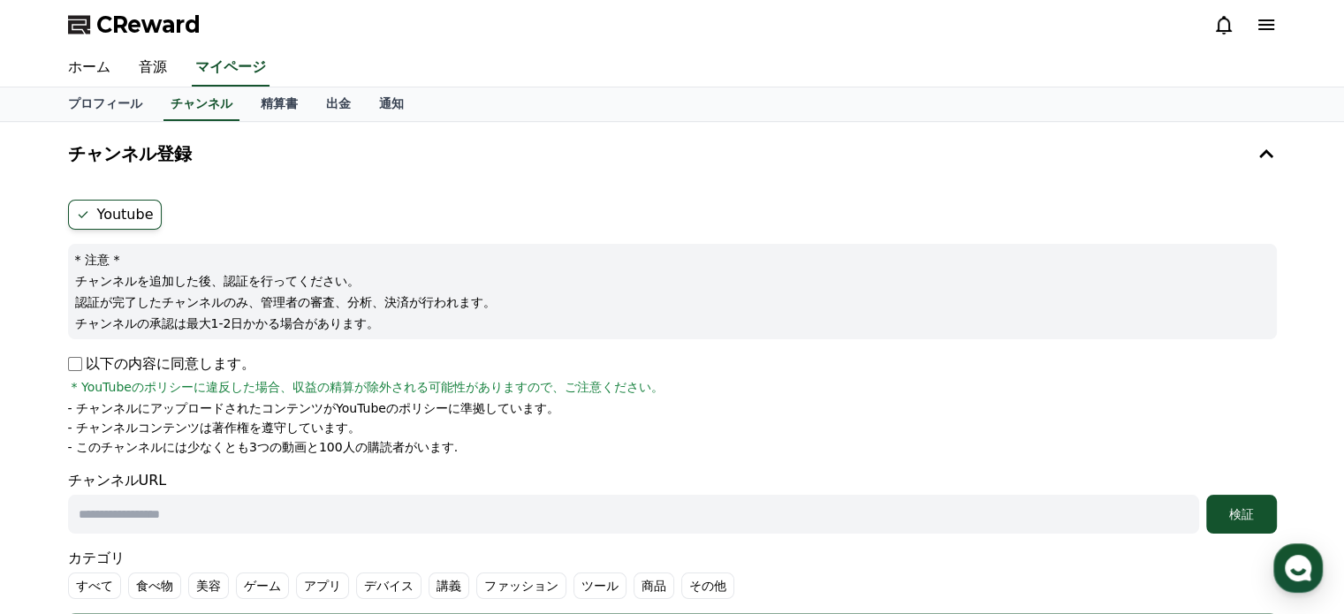
click at [437, 247] on div "* 注意 * チャンネルを追加した後、認証を行ってください。 認証が完了したチャンネルのみ、管理者の審査、分析、決済が行われます。 チャンネルの承認は最大1-…" at bounding box center [672, 291] width 1209 height 95
drag, startPoint x: 228, startPoint y: 27, endPoint x: 70, endPoint y: 27, distance: 158.2
click at [70, 27] on div "CReward" at bounding box center [672, 24] width 1237 height 49
copy span "CReward"
